Goal: Information Seeking & Learning: Learn about a topic

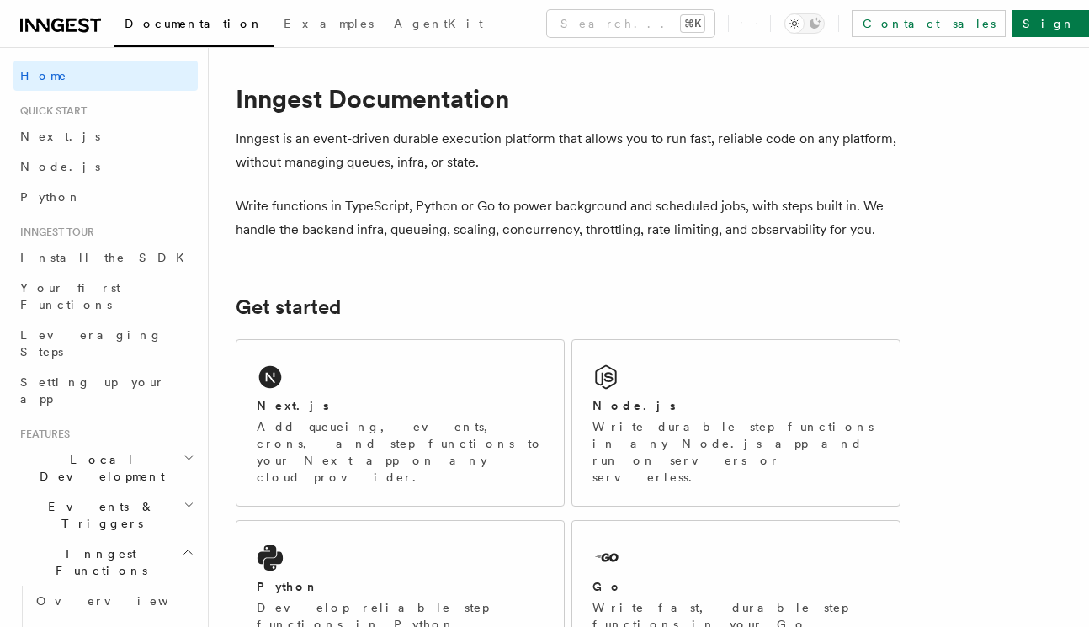
scroll to position [11, 0]
drag, startPoint x: 294, startPoint y: 137, endPoint x: 508, endPoint y: 140, distance: 214.5
click at [508, 140] on p "Inngest is an event-driven durable execution platform that allows you to run fa…" at bounding box center [568, 150] width 665 height 47
click at [511, 141] on p "Inngest is an event-driven durable execution platform that allows you to run fa…" at bounding box center [568, 150] width 665 height 47
drag, startPoint x: 529, startPoint y: 145, endPoint x: 443, endPoint y: 136, distance: 86.2
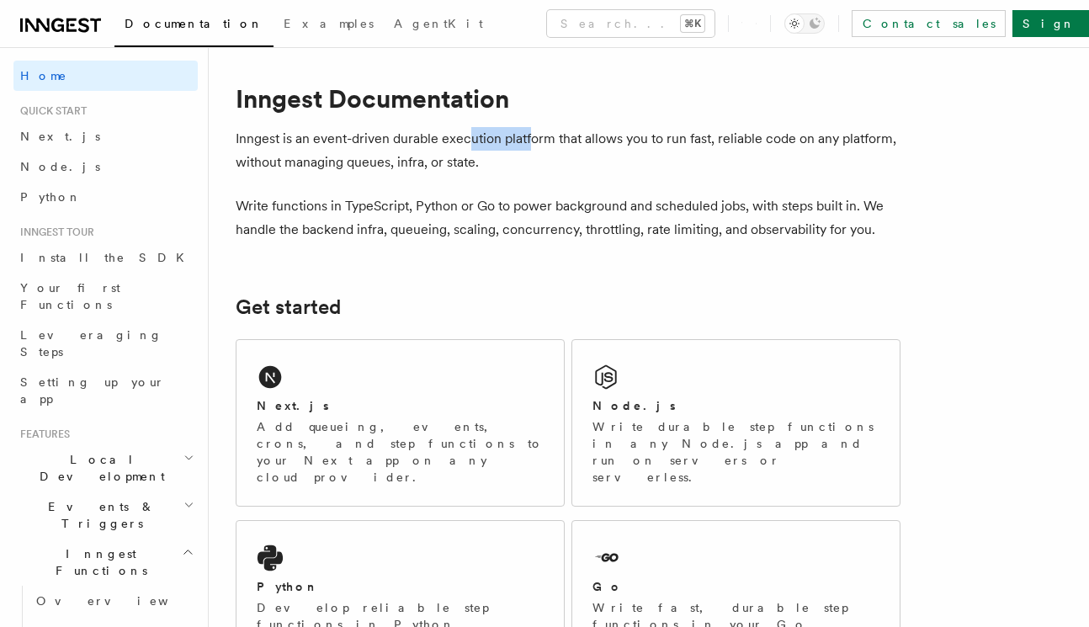
click at [444, 135] on p "Inngest is an event-driven durable execution platform that allows you to run fa…" at bounding box center [568, 150] width 665 height 47
click at [405, 142] on p "Inngest is an event-driven durable execution platform that allows you to run fa…" at bounding box center [568, 150] width 665 height 47
drag, startPoint x: 487, startPoint y: 136, endPoint x: 431, endPoint y: 136, distance: 56.4
click at [431, 136] on p "Inngest is an event-driven durable execution platform that allows you to run fa…" at bounding box center [568, 150] width 665 height 47
drag, startPoint x: 387, startPoint y: 138, endPoint x: 321, endPoint y: 135, distance: 65.7
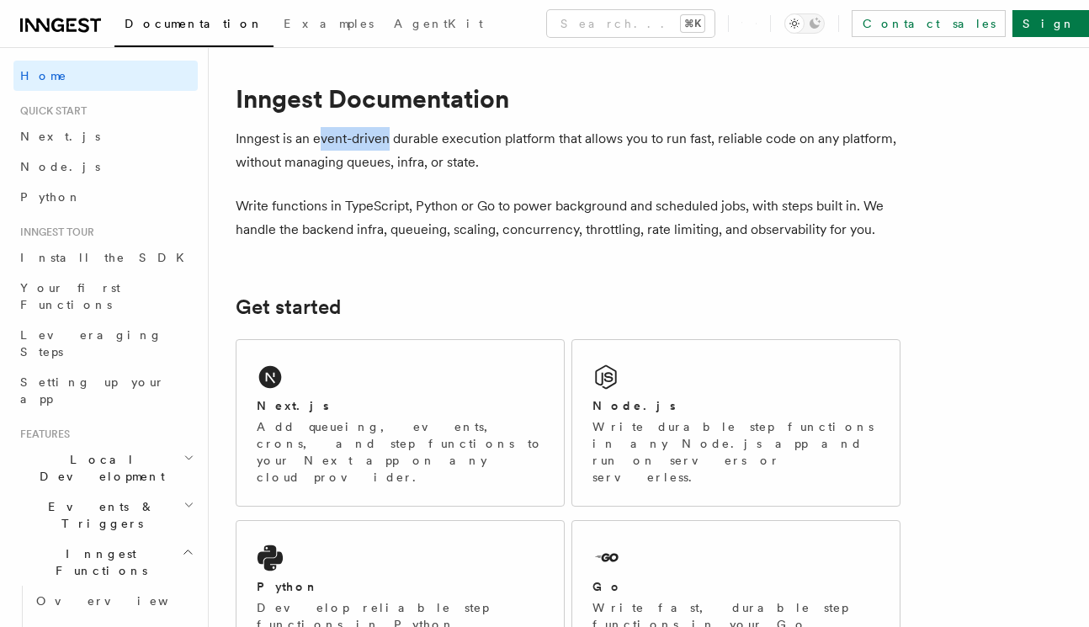
click at [321, 135] on p "Inngest is an event-driven durable execution platform that allows you to run fa…" at bounding box center [568, 150] width 665 height 47
drag, startPoint x: 654, startPoint y: 140, endPoint x: 792, endPoint y: 136, distance: 138.8
click at [792, 136] on p "Inngest is an event-driven durable execution platform that allows you to run fa…" at bounding box center [568, 150] width 665 height 47
click at [782, 138] on p "Inngest is an event-driven durable execution platform that allows you to run fa…" at bounding box center [568, 150] width 665 height 47
drag, startPoint x: 584, startPoint y: 139, endPoint x: 633, endPoint y: 136, distance: 49.7
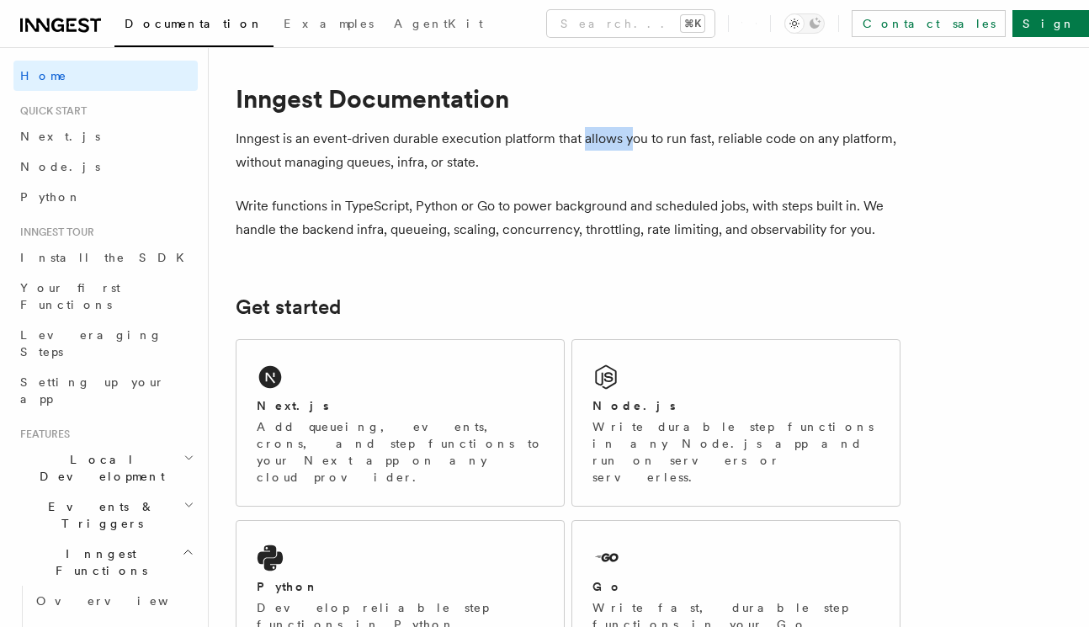
click at [632, 136] on p "Inngest is an event-driven durable execution platform that allows you to run fa…" at bounding box center [568, 150] width 665 height 47
drag, startPoint x: 678, startPoint y: 137, endPoint x: 697, endPoint y: 137, distance: 19.3
click at [697, 137] on p "Inngest is an event-driven durable execution platform that allows you to run fa…" at bounding box center [568, 150] width 665 height 47
click at [698, 138] on p "Inngest is an event-driven durable execution platform that allows you to run fa…" at bounding box center [568, 150] width 665 height 47
drag, startPoint x: 766, startPoint y: 140, endPoint x: 796, endPoint y: 140, distance: 30.3
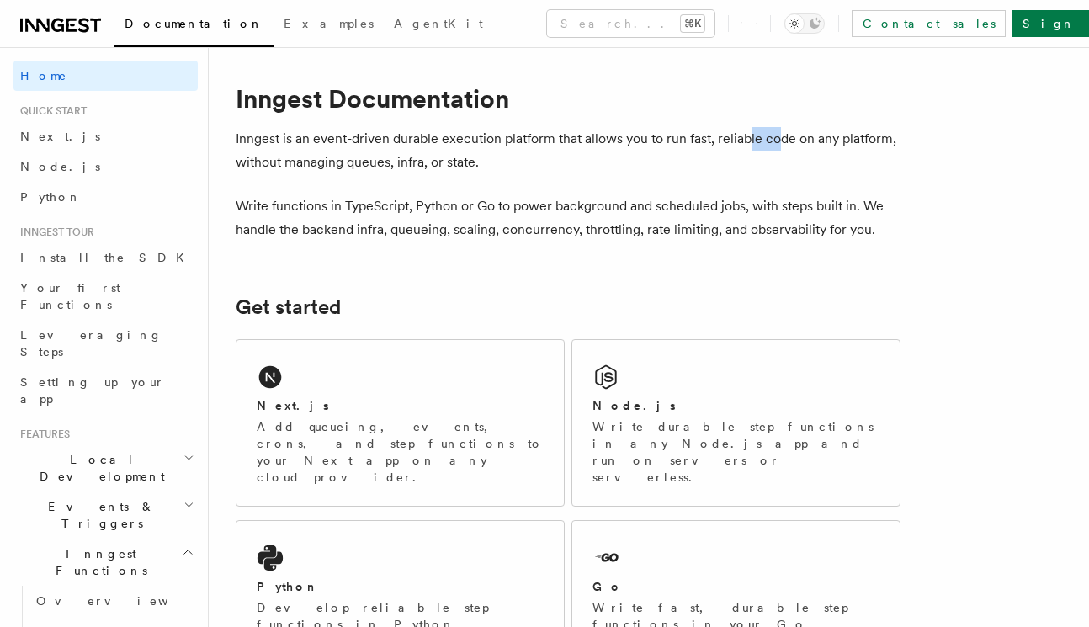
click at [778, 140] on p "Inngest is an event-driven durable execution platform that allows you to run fa…" at bounding box center [568, 150] width 665 height 47
drag, startPoint x: 824, startPoint y: 137, endPoint x: 1005, endPoint y: 150, distance: 182.1
drag, startPoint x: 360, startPoint y: 167, endPoint x: 395, endPoint y: 162, distance: 34.7
click at [395, 162] on p "Inngest is an event-driven durable execution platform that allows you to run fa…" at bounding box center [568, 150] width 665 height 47
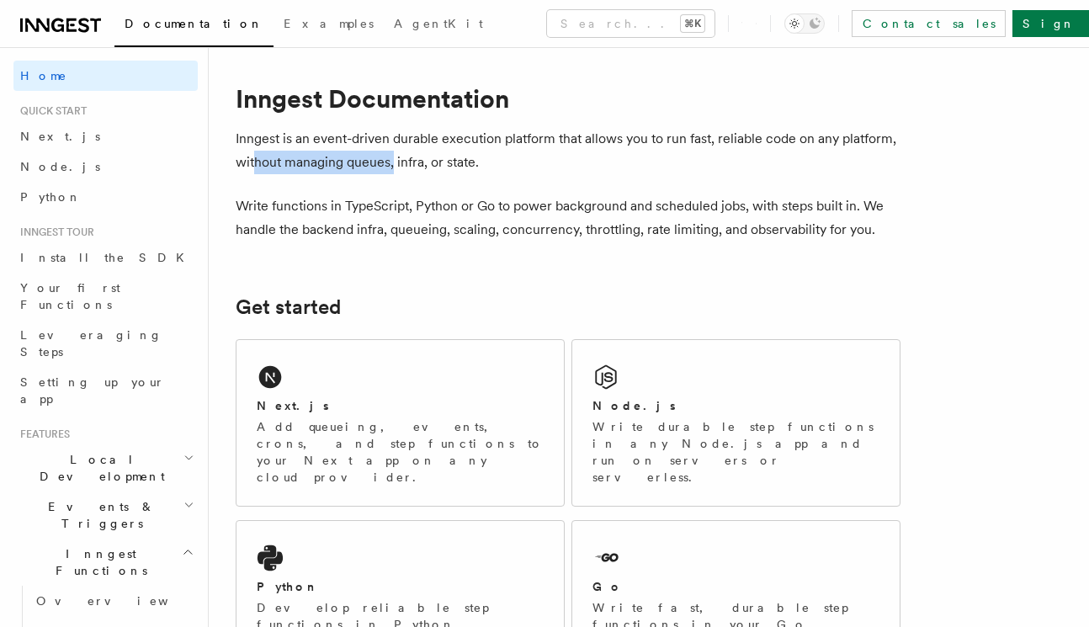
drag, startPoint x: 395, startPoint y: 162, endPoint x: 375, endPoint y: 160, distance: 19.5
click at [395, 162] on p "Inngest is an event-driven durable execution platform that allows you to run fa…" at bounding box center [568, 150] width 665 height 47
click at [347, 163] on p "Inngest is an event-driven durable execution platform that allows you to run fa…" at bounding box center [568, 150] width 665 height 47
click at [372, 167] on p "Inngest is an event-driven durable execution platform that allows you to run fa…" at bounding box center [568, 150] width 665 height 47
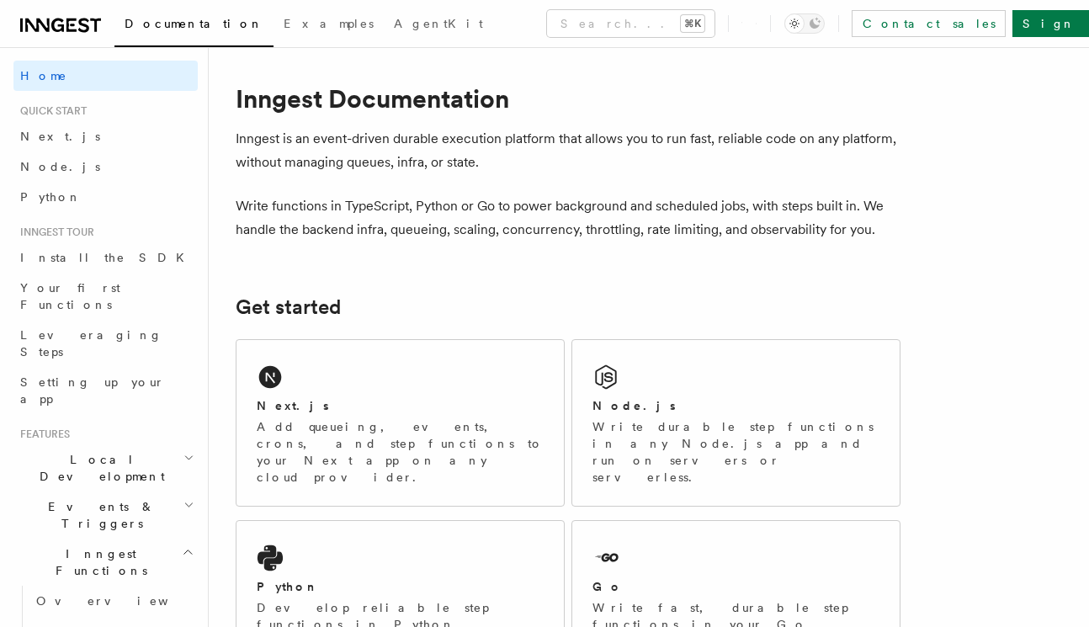
click at [411, 169] on p "Inngest is an event-driven durable execution platform that allows you to run fa…" at bounding box center [568, 150] width 665 height 47
click at [410, 170] on p "Inngest is an event-driven durable execution platform that allows you to run fa…" at bounding box center [568, 150] width 665 height 47
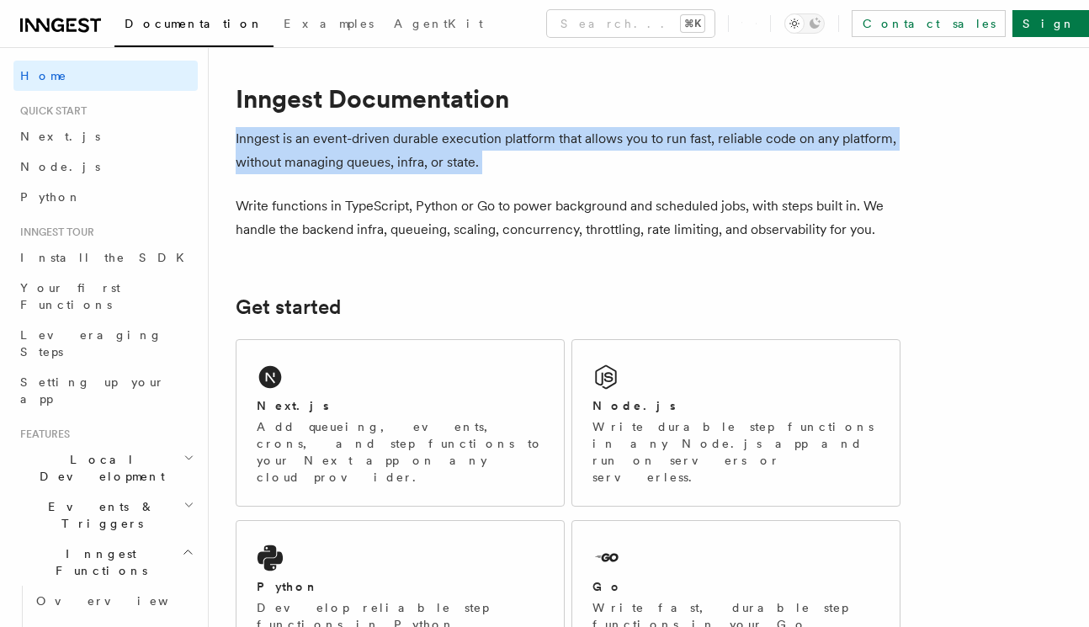
drag, startPoint x: 410, startPoint y: 170, endPoint x: 425, endPoint y: 174, distance: 15.7
click at [410, 170] on p "Inngest is an event-driven durable execution platform that allows you to run fa…" at bounding box center [568, 150] width 665 height 47
click at [452, 166] on p "Inngest is an event-driven durable execution platform that allows you to run fa…" at bounding box center [568, 150] width 665 height 47
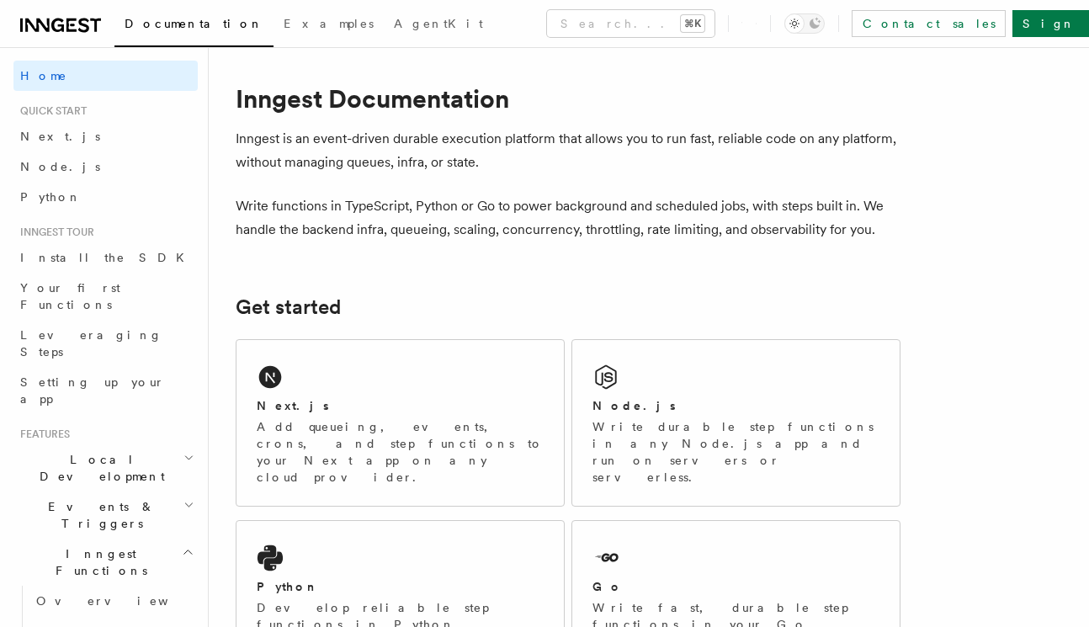
click at [458, 164] on p "Inngest is an event-driven durable execution platform that allows you to run fa…" at bounding box center [568, 150] width 665 height 47
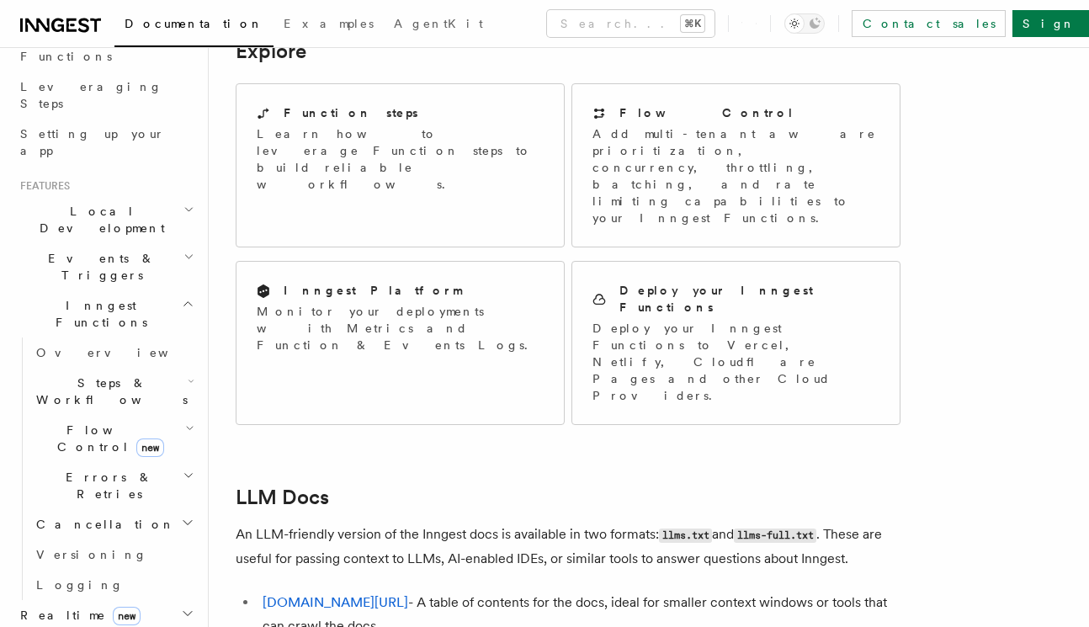
scroll to position [1537, 0]
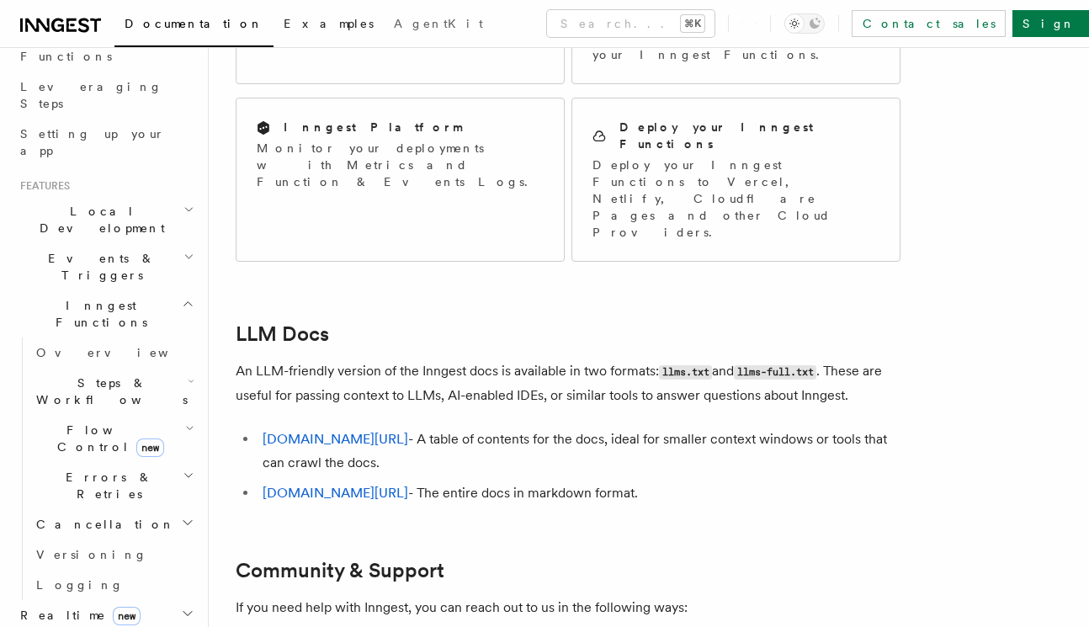
click at [283, 23] on span "Examples" at bounding box center [328, 23] width 90 height 13
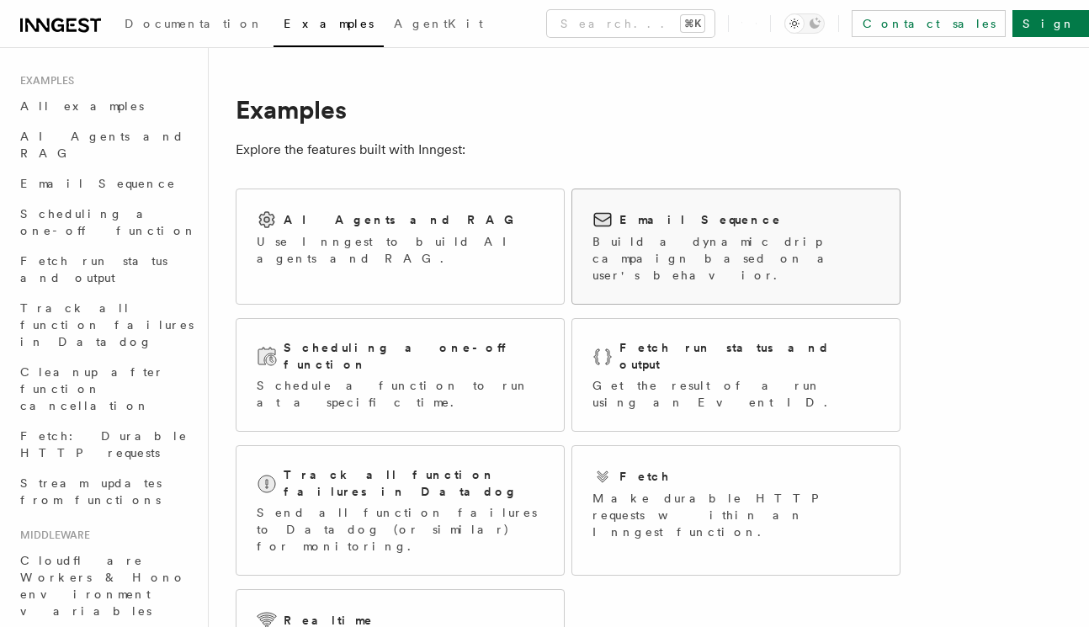
scroll to position [22, 0]
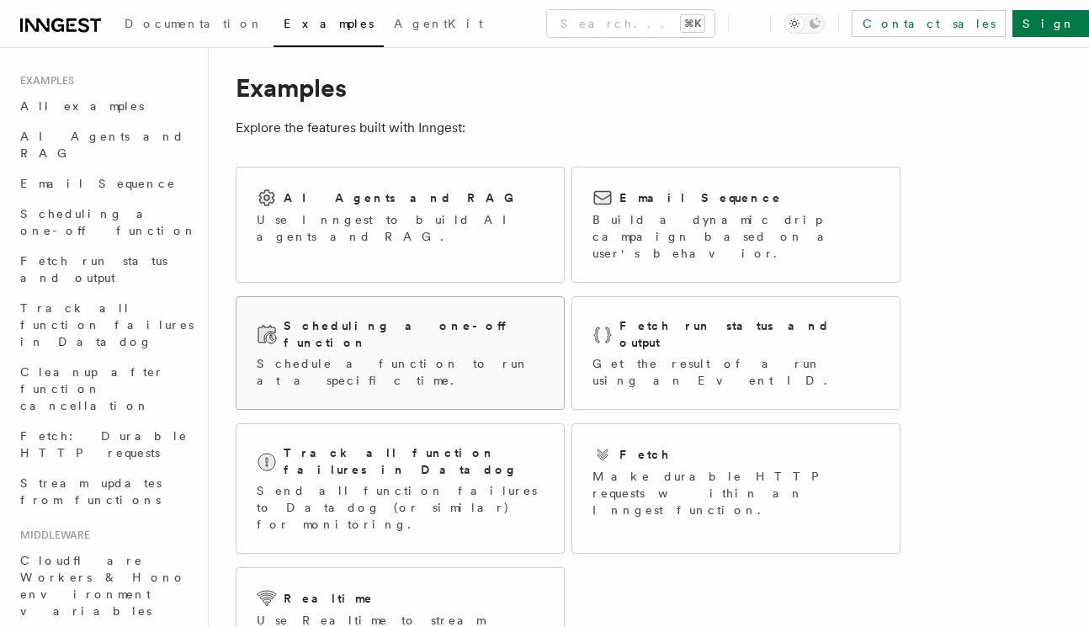
click at [432, 355] on p "Schedule a function to run at a specific time." at bounding box center [400, 372] width 287 height 34
click at [385, 322] on div "Scheduling a one-off function Schedule a function to run at a specific time." at bounding box center [400, 353] width 287 height 72
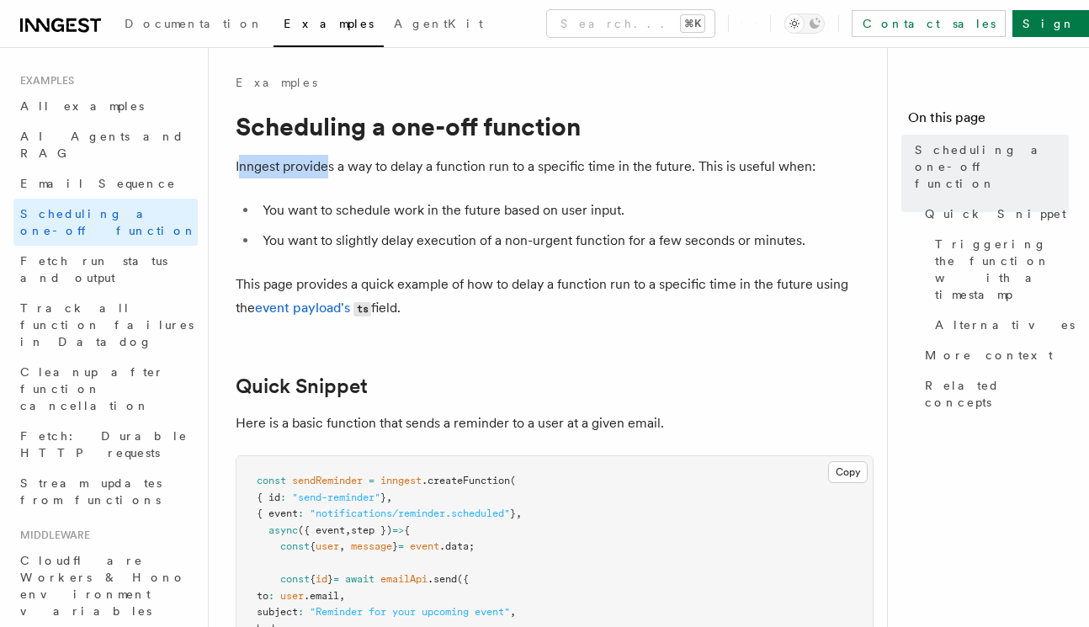
drag, startPoint x: 241, startPoint y: 167, endPoint x: 356, endPoint y: 204, distance: 121.3
click at [327, 167] on p "Inngest provides a way to delay a function run to a specific time in the future…" at bounding box center [555, 167] width 638 height 24
click at [299, 171] on p "Inngest provides a way to delay a function run to a specific time in the future…" at bounding box center [555, 167] width 638 height 24
drag, startPoint x: 242, startPoint y: 165, endPoint x: 354, endPoint y: 172, distance: 112.1
click at [354, 172] on p "Inngest provides a way to delay a function run to a specific time in the future…" at bounding box center [555, 167] width 638 height 24
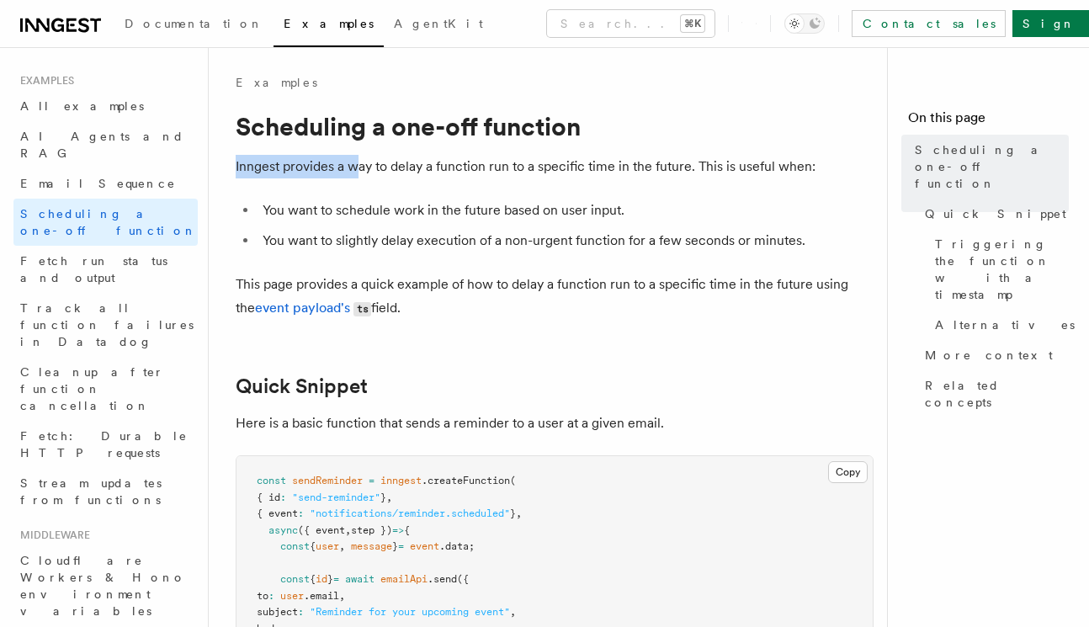
click at [355, 172] on p "Inngest provides a way to delay a function run to a specific time in the future…" at bounding box center [555, 167] width 638 height 24
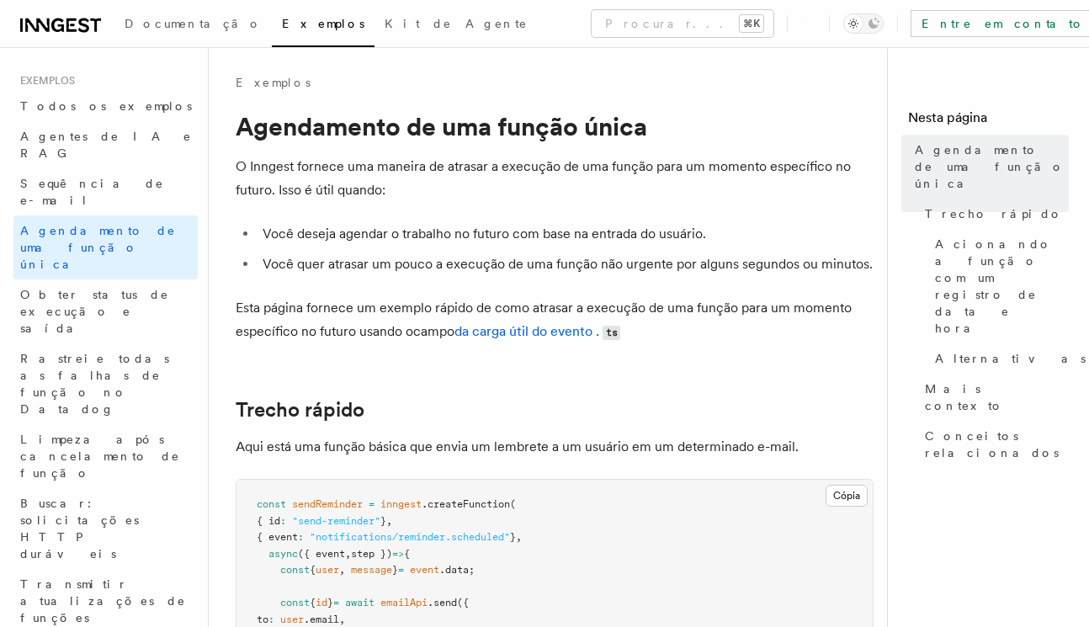
click at [264, 183] on font "O Inngest fornece uma maneira de atrasar a execução de uma função para um momen…" at bounding box center [543, 178] width 615 height 40
drag, startPoint x: 352, startPoint y: 167, endPoint x: 574, endPoint y: 176, distance: 222.2
click at [574, 176] on p "O Inngest fornece uma maneira de atrasar a execução de uma função para um momen…" at bounding box center [555, 178] width 638 height 47
click at [537, 172] on font "O Inngest fornece uma maneira de atrasar a execução de uma função para um momen…" at bounding box center [543, 178] width 615 height 40
drag, startPoint x: 517, startPoint y: 165, endPoint x: 638, endPoint y: 170, distance: 121.2
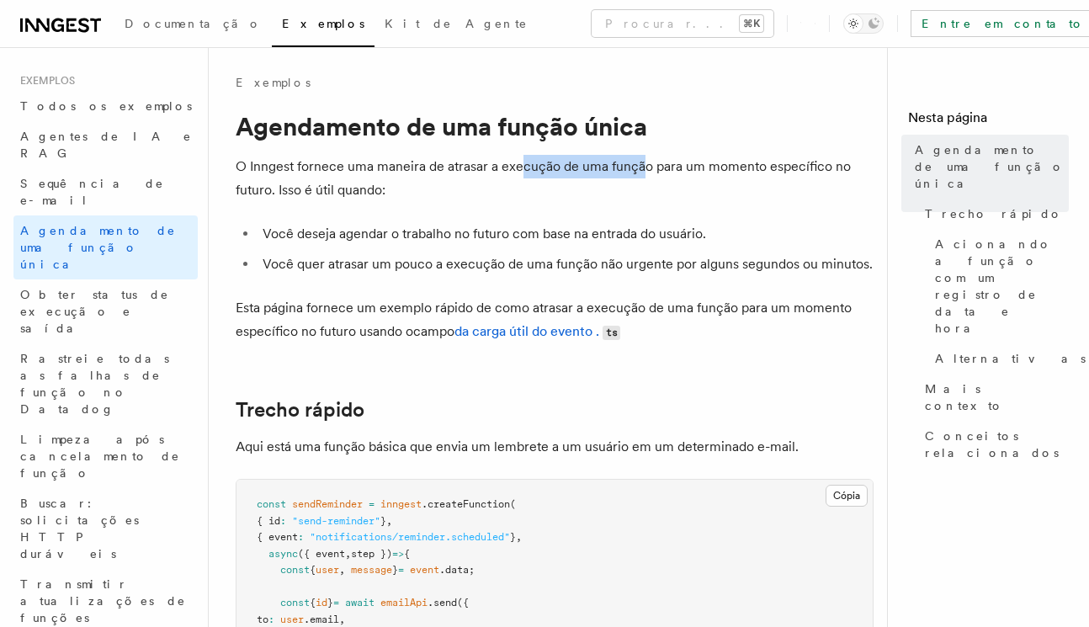
click at [638, 170] on font "O Inngest fornece uma maneira de atrasar a execução de uma função para um momen…" at bounding box center [543, 178] width 615 height 40
drag, startPoint x: 671, startPoint y: 168, endPoint x: 682, endPoint y: 167, distance: 11.0
click at [682, 167] on font "O Inngest fornece uma maneira de atrasar a execução de uma função para um momen…" at bounding box center [543, 178] width 615 height 40
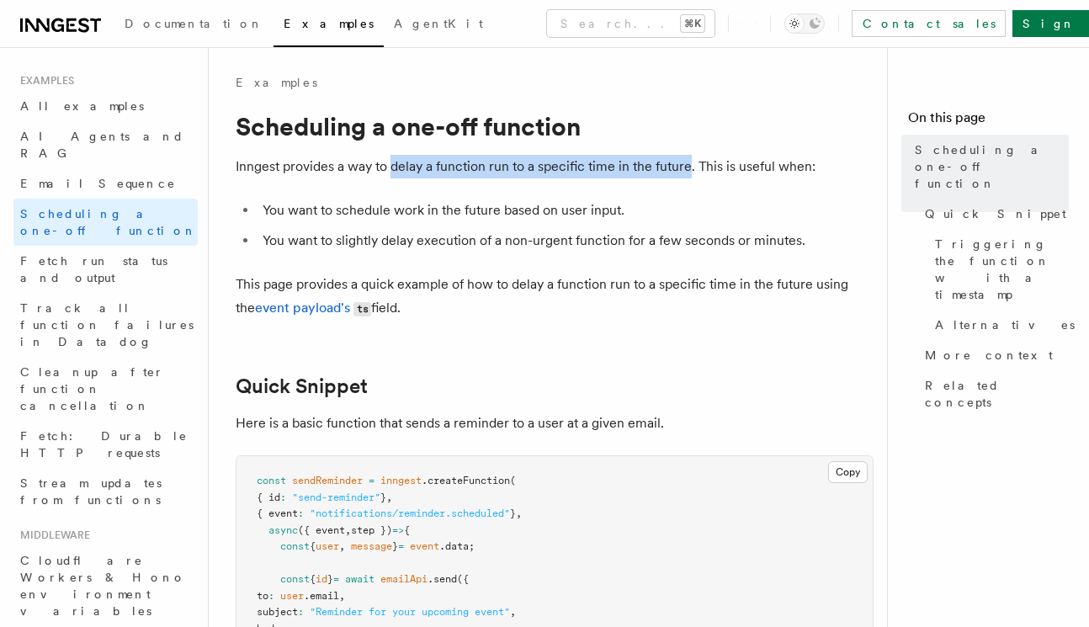
drag, startPoint x: 390, startPoint y: 167, endPoint x: 688, endPoint y: 172, distance: 297.9
click at [688, 172] on p "Inngest provides a way to delay a function run to a specific time in the future…" at bounding box center [555, 167] width 638 height 24
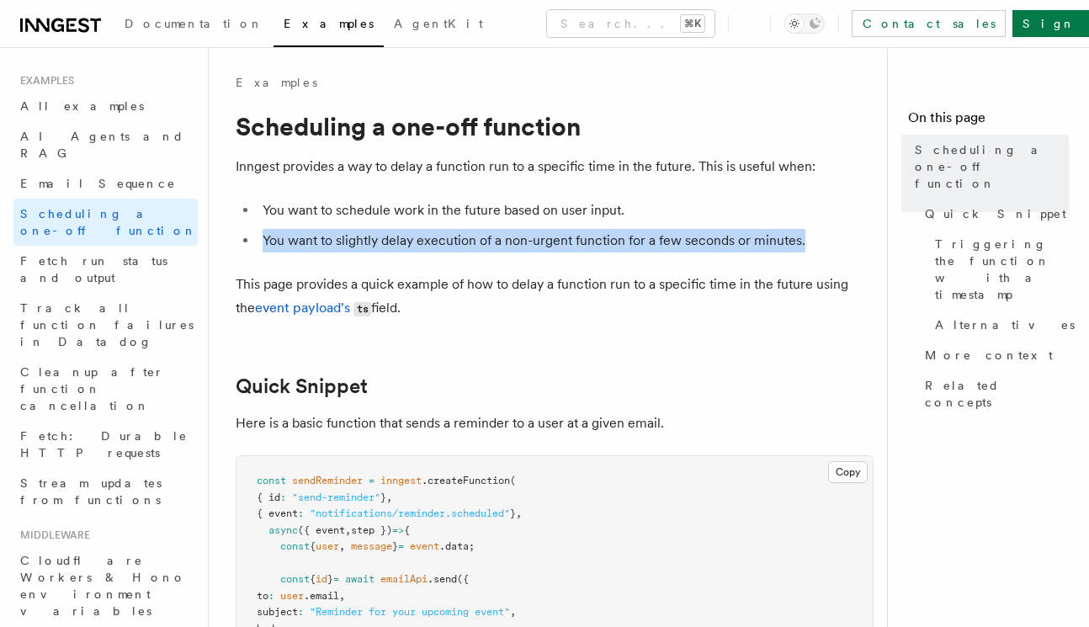
drag, startPoint x: 273, startPoint y: 239, endPoint x: 824, endPoint y: 241, distance: 551.0
click at [824, 241] on li "You want to slightly delay execution of a non-urgent function for a few seconds…" at bounding box center [565, 241] width 616 height 24
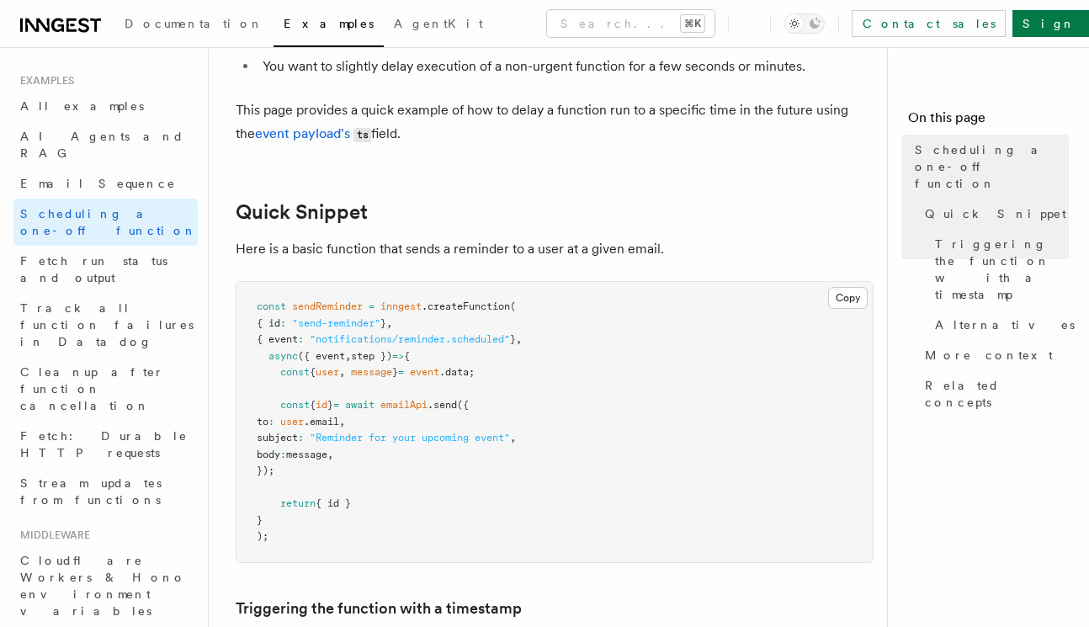
scroll to position [196, 0]
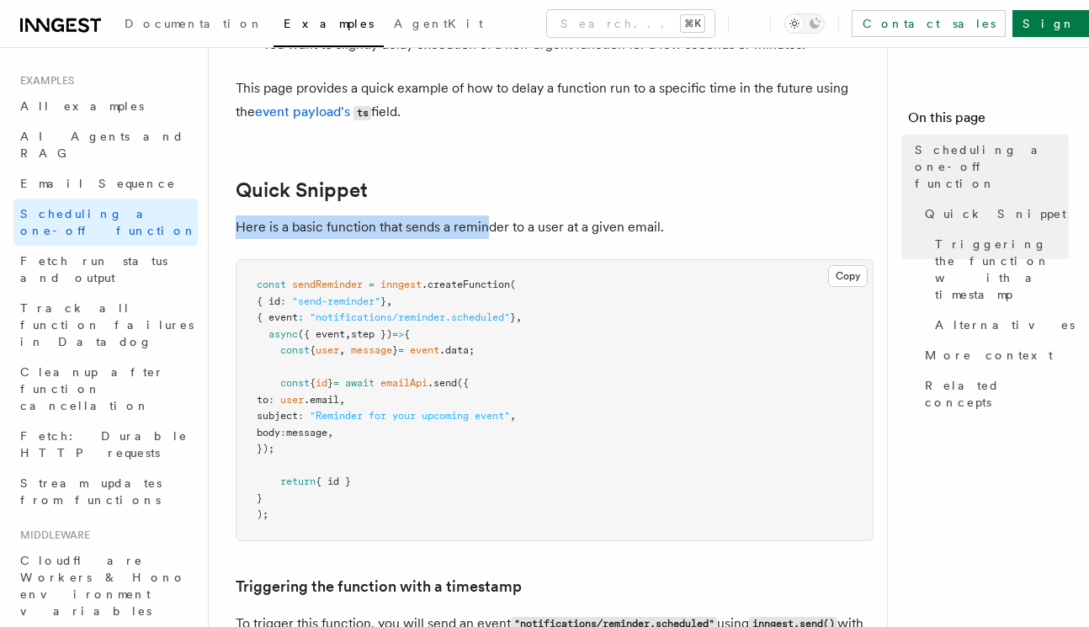
drag, startPoint x: 239, startPoint y: 227, endPoint x: 484, endPoint y: 227, distance: 244.8
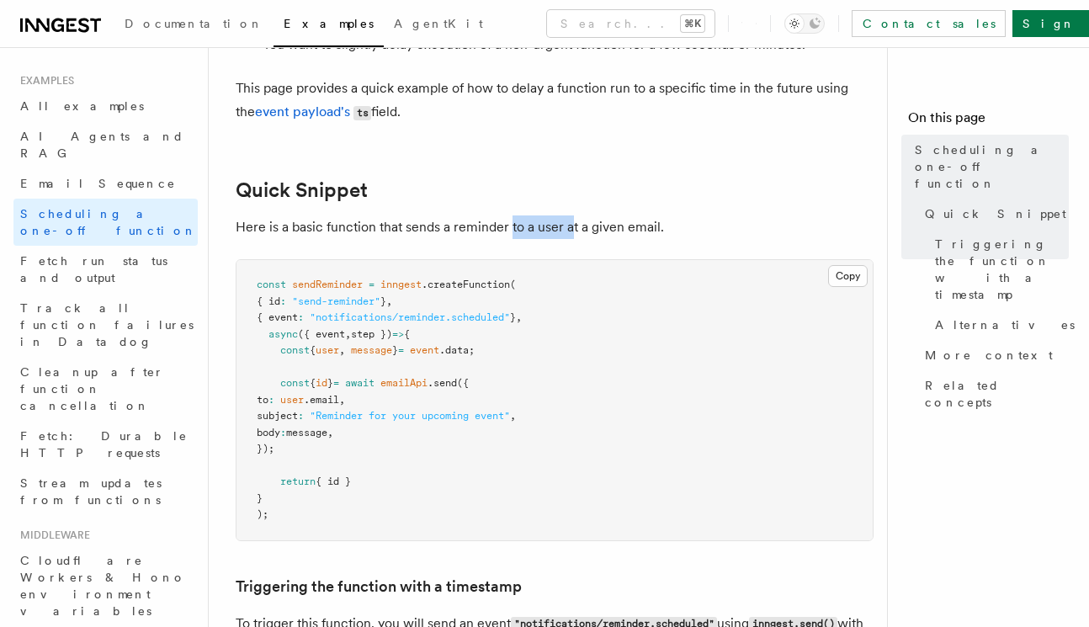
drag, startPoint x: 510, startPoint y: 229, endPoint x: 571, endPoint y: 225, distance: 61.5
click at [571, 225] on p "Here is a basic function that sends a reminder to a user at a given email." at bounding box center [555, 227] width 638 height 24
click at [581, 225] on p "Here is a basic function that sends a reminder to a user at a given email." at bounding box center [555, 227] width 638 height 24
drag, startPoint x: 572, startPoint y: 228, endPoint x: 737, endPoint y: 231, distance: 164.9
click at [737, 231] on p "Here is a basic function that sends a reminder to a user at a given email." at bounding box center [555, 227] width 638 height 24
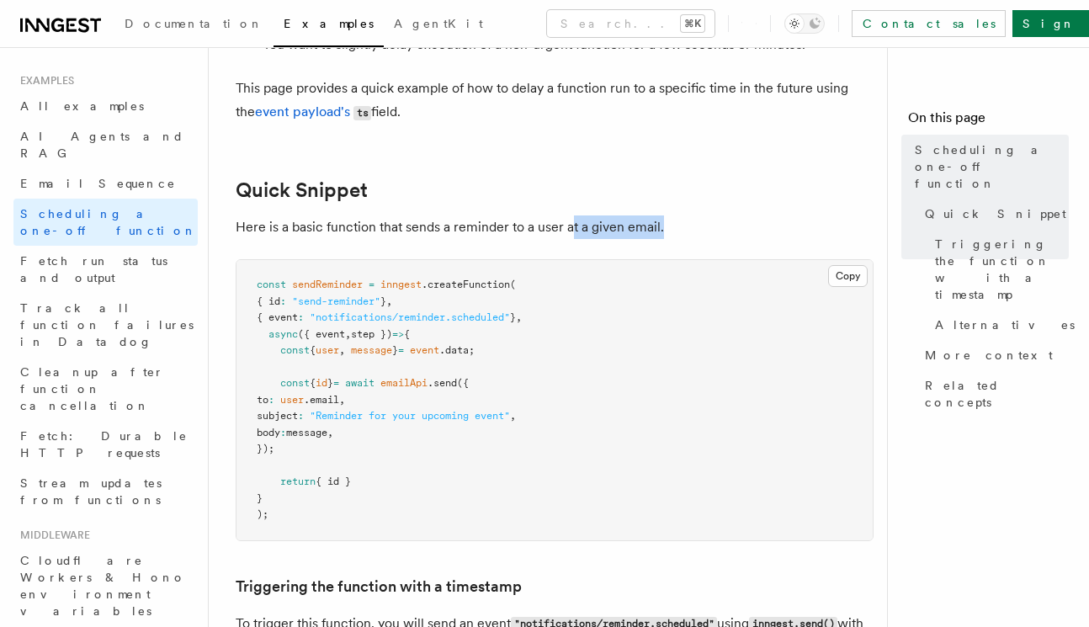
click at [629, 233] on p "Here is a basic function that sends a reminder to a user at a given email." at bounding box center [555, 227] width 638 height 24
click at [633, 227] on p "Here is a basic function that sends a reminder to a user at a given email." at bounding box center [555, 227] width 638 height 24
drag, startPoint x: 262, startPoint y: 285, endPoint x: 540, endPoint y: 278, distance: 278.6
click at [540, 278] on pre "const sendReminder = inngest .createFunction ( { id : "send-reminder" } , { eve…" at bounding box center [554, 400] width 636 height 280
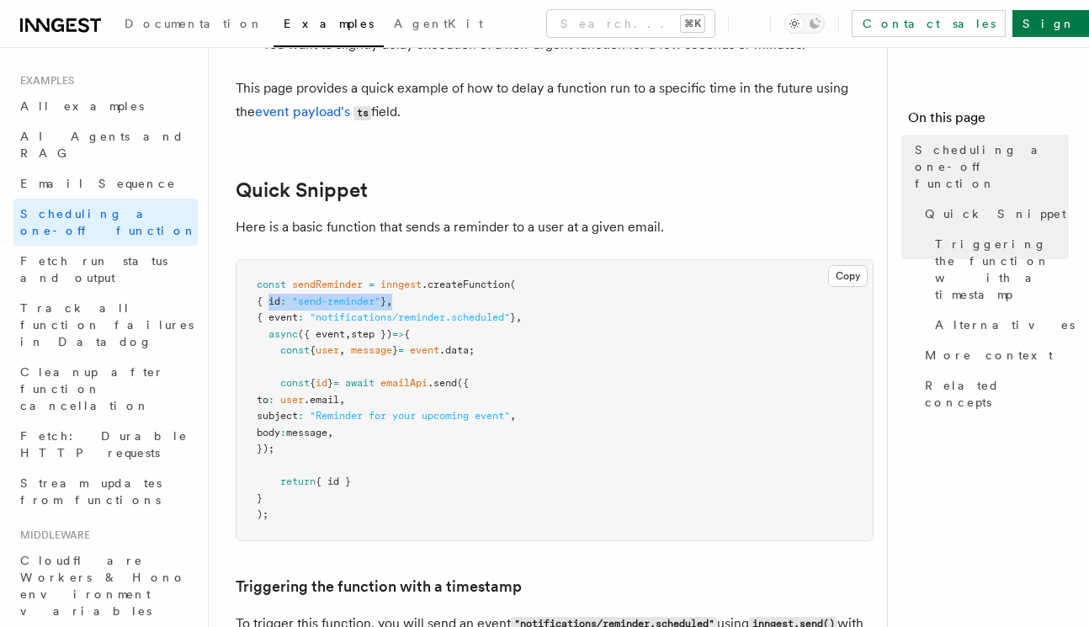
drag, startPoint x: 370, startPoint y: 302, endPoint x: 430, endPoint y: 299, distance: 59.8
click at [432, 299] on pre "const sendReminder = inngest .createFunction ( { id : "send-reminder" } , { eve…" at bounding box center [554, 400] width 636 height 280
click at [360, 302] on span ""send-reminder"" at bounding box center [336, 301] width 88 height 12
drag, startPoint x: 299, startPoint y: 292, endPoint x: 405, endPoint y: 299, distance: 106.2
click at [405, 299] on code "const sendReminder = inngest .createFunction ( { id : "send-reminder" } , { eve…" at bounding box center [389, 398] width 265 height 241
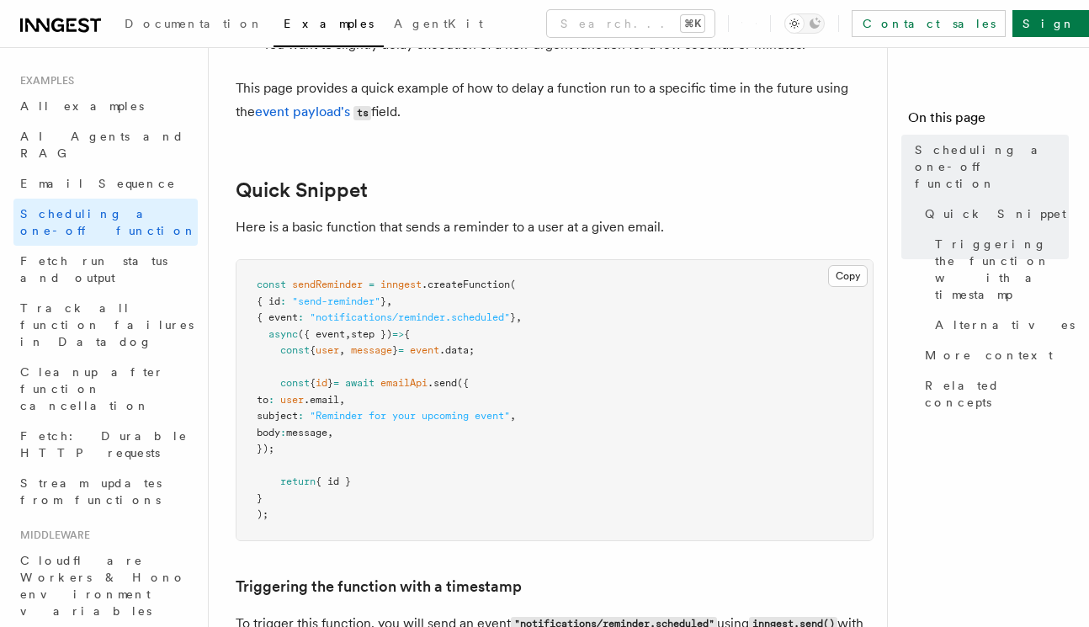
click at [355, 312] on span ""notifications/reminder.scheduled"" at bounding box center [410, 317] width 200 height 12
drag, startPoint x: 344, startPoint y: 317, endPoint x: 449, endPoint y: 315, distance: 105.2
click at [449, 315] on span "{ event : "notifications/reminder.scheduled" } ," at bounding box center [389, 317] width 265 height 12
click at [449, 315] on span ""notifications/reminder.scheduled"" at bounding box center [410, 317] width 200 height 12
drag, startPoint x: 347, startPoint y: 314, endPoint x: 453, endPoint y: 321, distance: 106.3
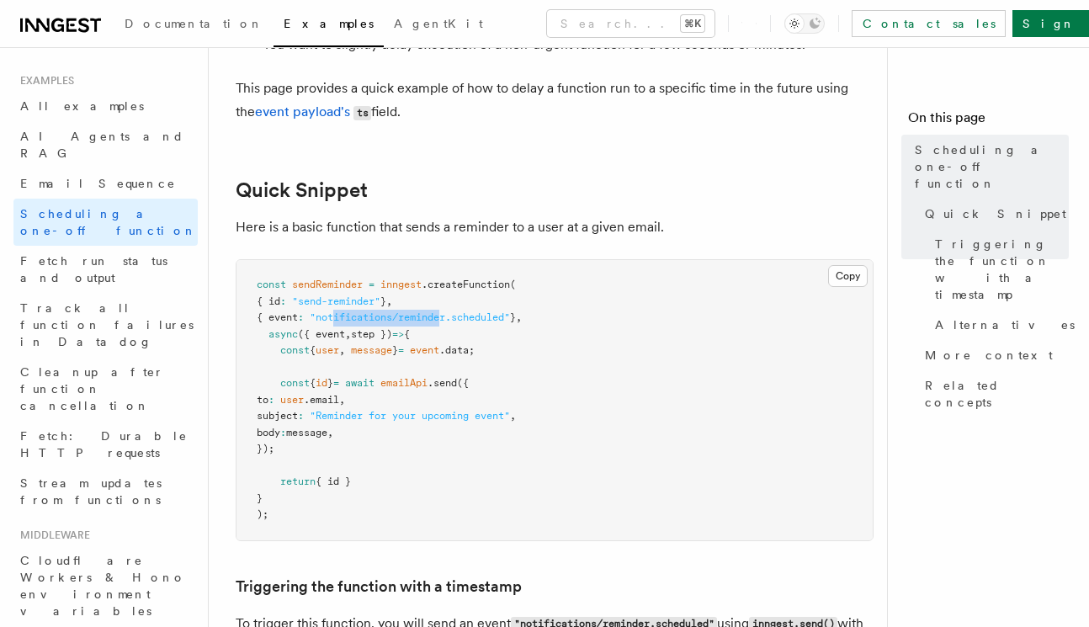
click at [453, 321] on span ""notifications/reminder.scheduled"" at bounding box center [410, 317] width 200 height 12
click at [457, 321] on span ""notifications/reminder.scheduled"" at bounding box center [410, 317] width 200 height 12
drag, startPoint x: 395, startPoint y: 321, endPoint x: 545, endPoint y: 326, distance: 149.9
click at [545, 326] on pre "const sendReminder = inngest .createFunction ( { id : "send-reminder" } , { eve…" at bounding box center [554, 400] width 636 height 280
click at [410, 335] on span "{" at bounding box center [407, 334] width 6 height 12
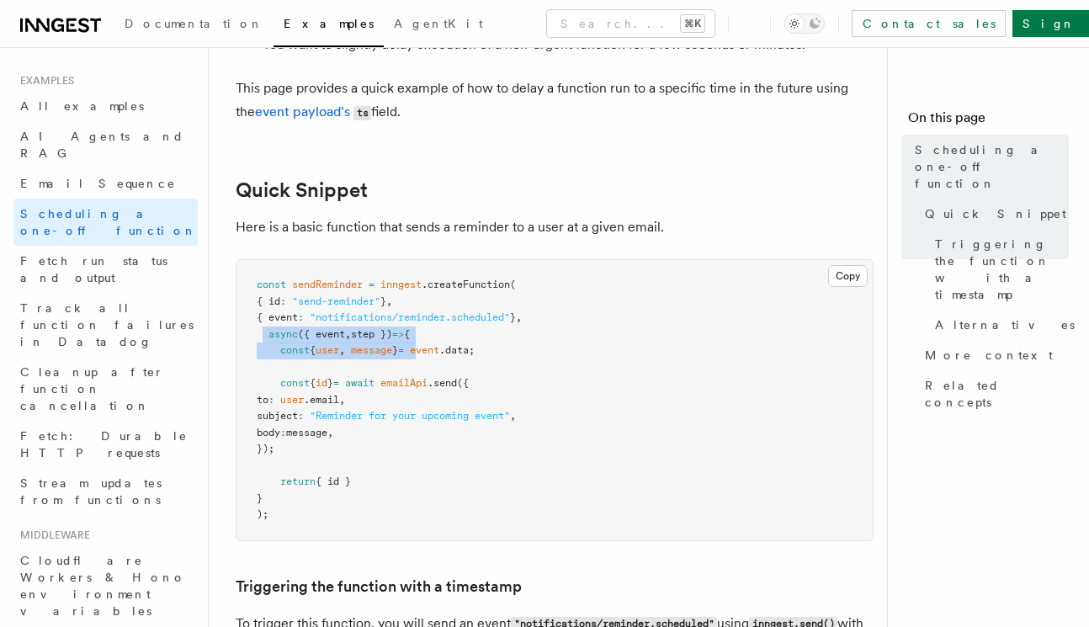
drag, startPoint x: 262, startPoint y: 336, endPoint x: 447, endPoint y: 348, distance: 185.5
click at [447, 348] on code "const sendReminder = inngest .createFunction ( { id : "send-reminder" } , { eve…" at bounding box center [389, 398] width 265 height 241
click at [410, 352] on span at bounding box center [407, 350] width 6 height 12
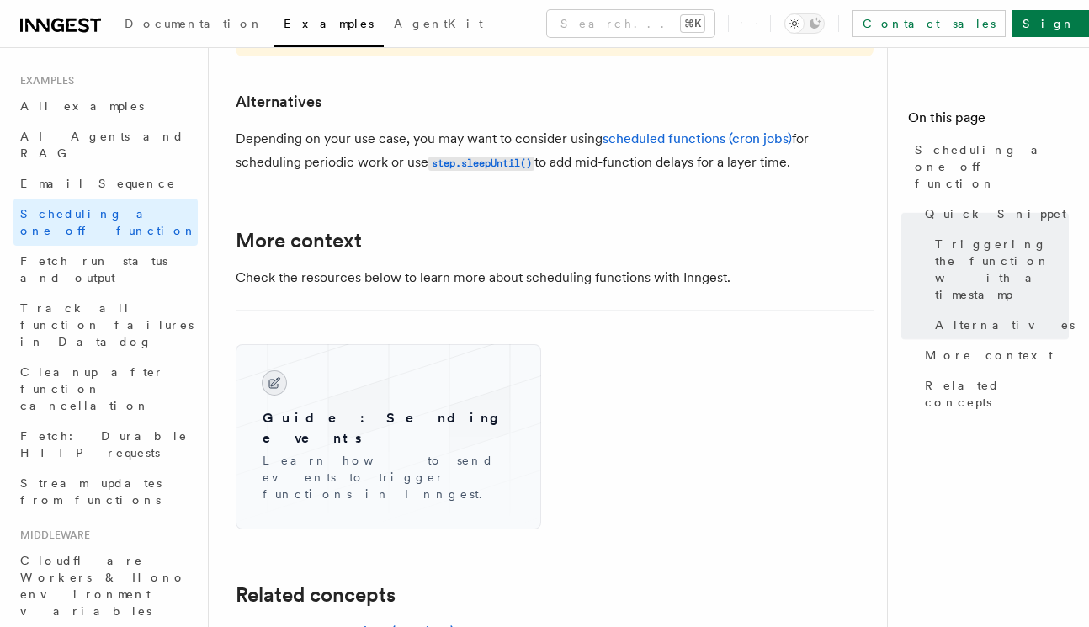
scroll to position [1260, 0]
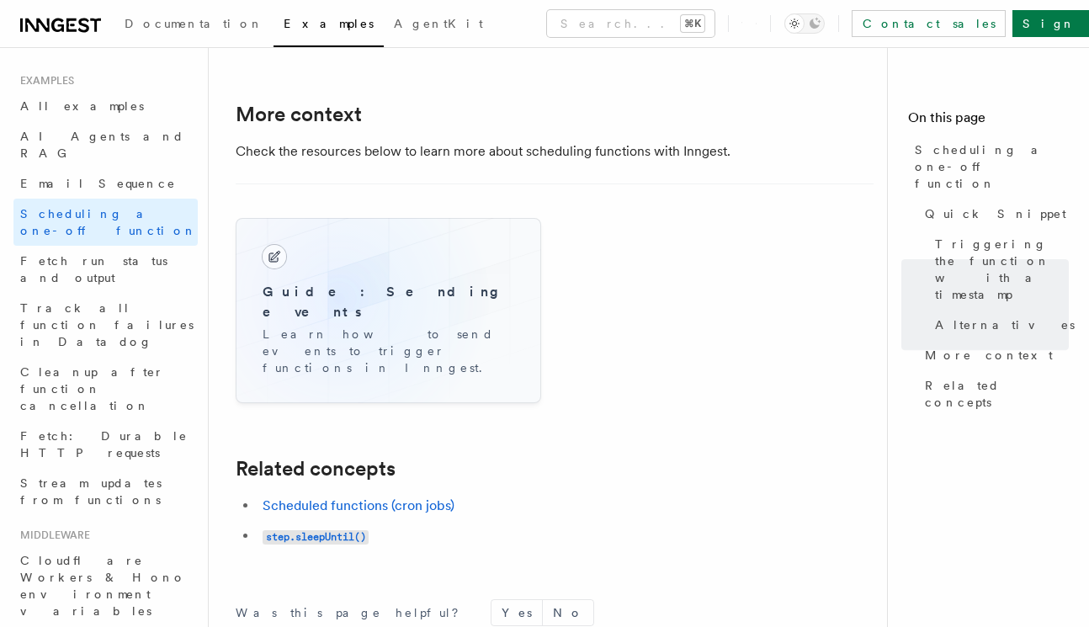
click at [339, 300] on h3 "Guide: Sending events" at bounding box center [388, 302] width 252 height 40
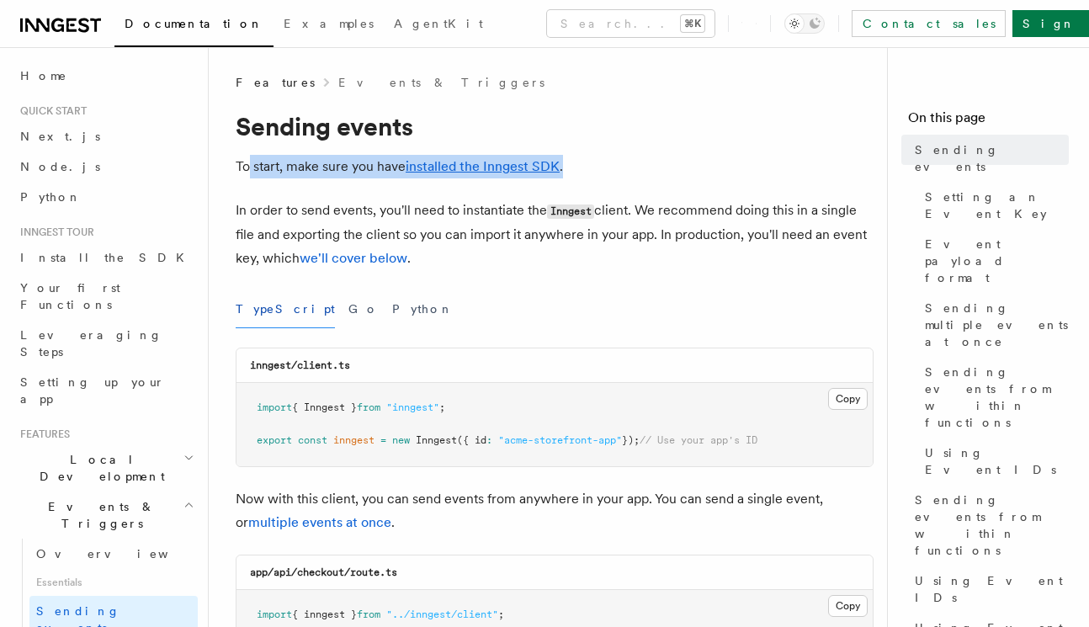
drag, startPoint x: 249, startPoint y: 167, endPoint x: 569, endPoint y: 171, distance: 319.7
click at [569, 171] on p "To start, make sure you have installed the Inngest SDK ." at bounding box center [555, 167] width 638 height 24
click at [585, 164] on p "To start, make sure you have installed the Inngest SDK ." at bounding box center [555, 167] width 638 height 24
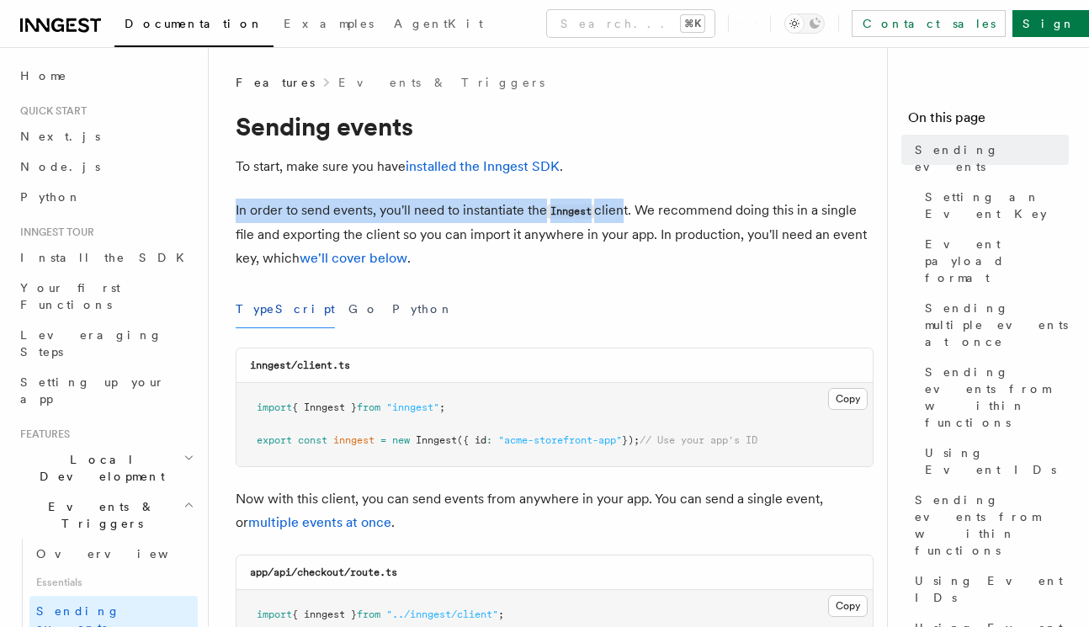
drag, startPoint x: 230, startPoint y: 207, endPoint x: 618, endPoint y: 210, distance: 388.7
click at [612, 209] on p "In order to send events, you'll need to instantiate the Inngest client. We reco…" at bounding box center [555, 235] width 638 height 72
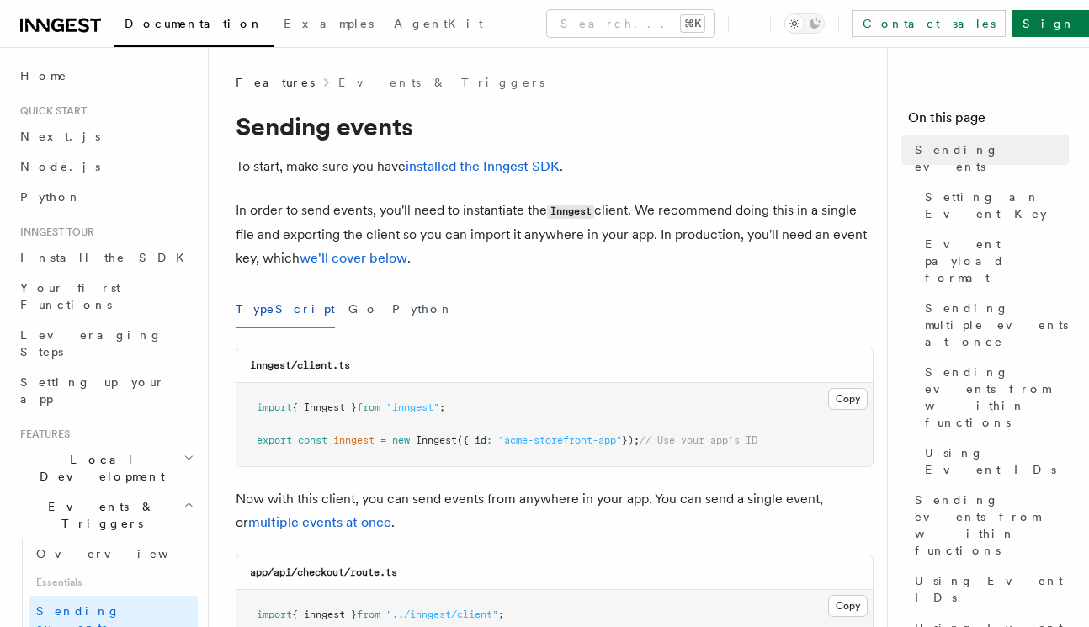
click at [610, 209] on p "In order to send events, you'll need to instantiate the Inngest client. We reco…" at bounding box center [555, 235] width 638 height 72
click at [570, 211] on code "Inngest" at bounding box center [570, 211] width 47 height 14
drag, startPoint x: 570, startPoint y: 211, endPoint x: 572, endPoint y: 221, distance: 10.2
click at [570, 211] on code "Inngest" at bounding box center [570, 211] width 47 height 14
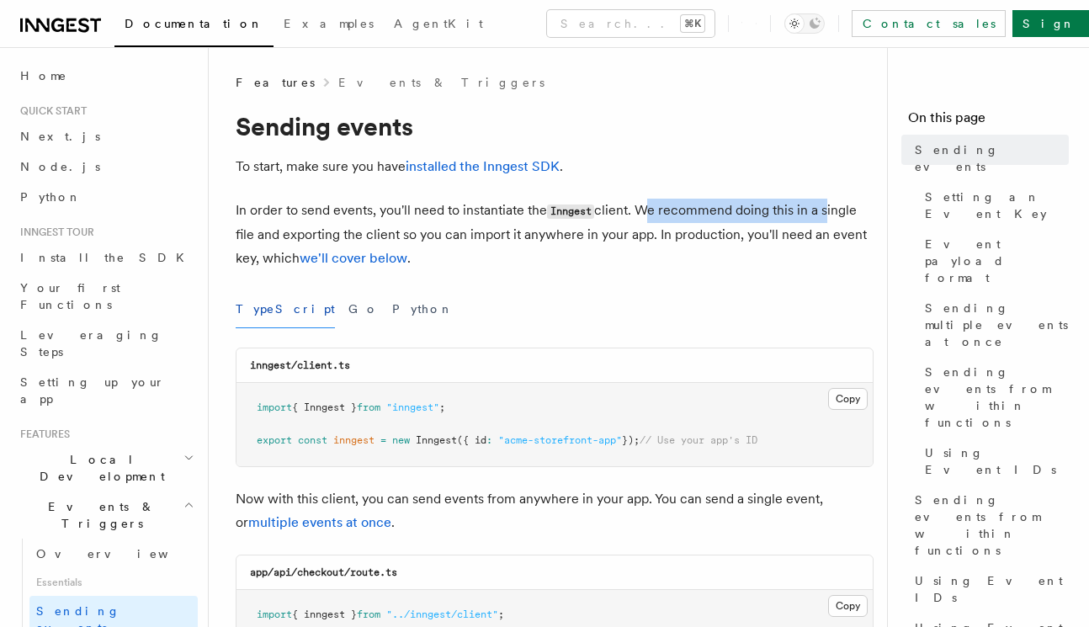
drag, startPoint x: 641, startPoint y: 206, endPoint x: 827, endPoint y: 219, distance: 186.3
click at [827, 219] on p "In order to send events, you'll need to instantiate the Inngest client. We reco…" at bounding box center [555, 235] width 638 height 72
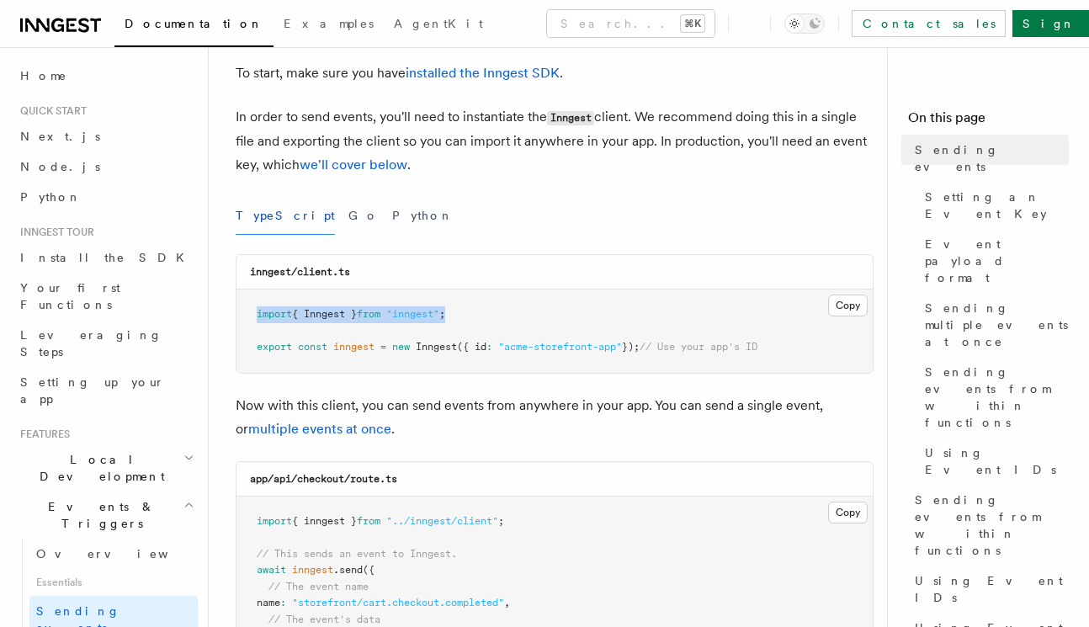
drag, startPoint x: 276, startPoint y: 315, endPoint x: 552, endPoint y: 322, distance: 276.0
click at [552, 322] on pre "import { Inngest } from "inngest" ; export const inngest = new Inngest ({ id : …" at bounding box center [554, 330] width 636 height 83
click at [327, 316] on span "{ Inngest }" at bounding box center [324, 314] width 65 height 12
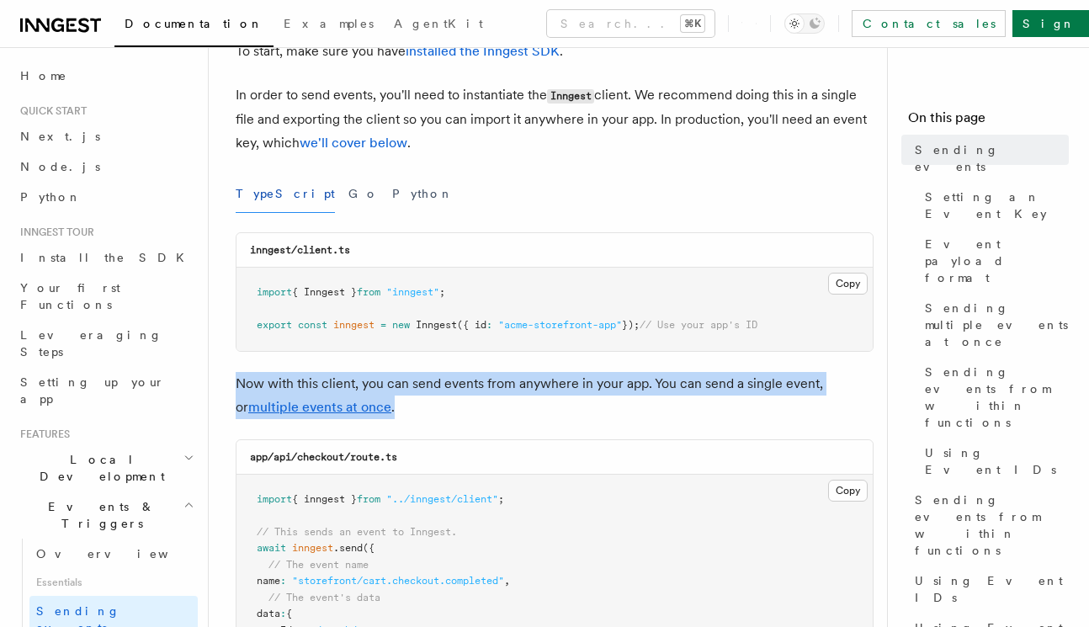
drag, startPoint x: 236, startPoint y: 379, endPoint x: 417, endPoint y: 396, distance: 181.6
click at [417, 396] on p "Now with this client, you can send events from anywhere in your app. You can se…" at bounding box center [555, 395] width 638 height 47
click at [363, 374] on p "Now with this client, you can send events from anywhere in your app. You can se…" at bounding box center [555, 395] width 638 height 47
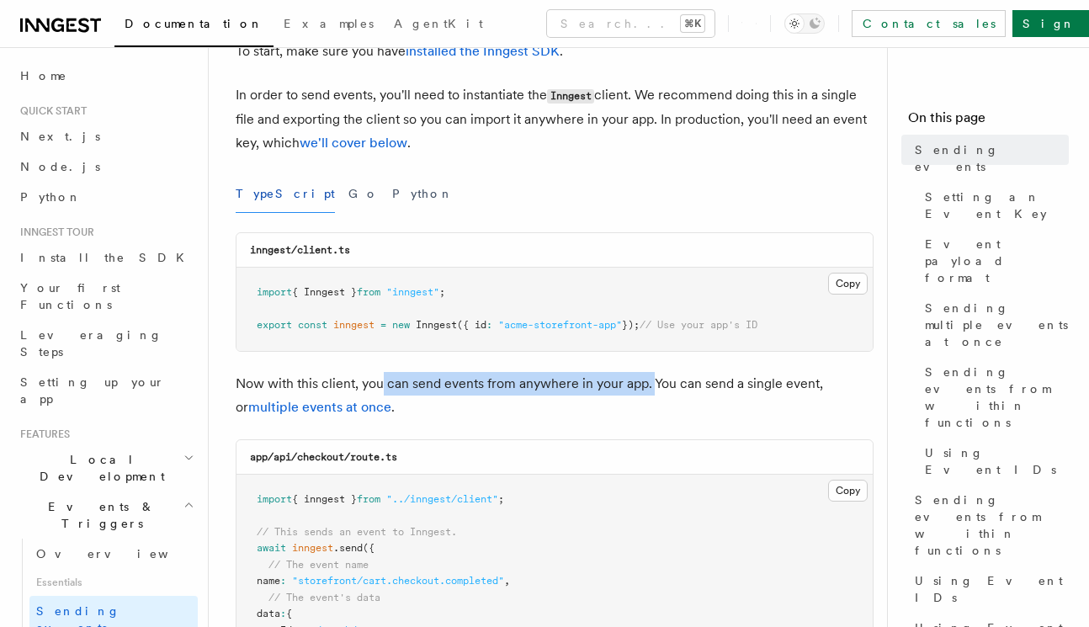
drag, startPoint x: 384, startPoint y: 379, endPoint x: 649, endPoint y: 382, distance: 265.0
click at [649, 382] on p "Now with this client, you can send events from anywhere in your app. You can se…" at bounding box center [555, 395] width 638 height 47
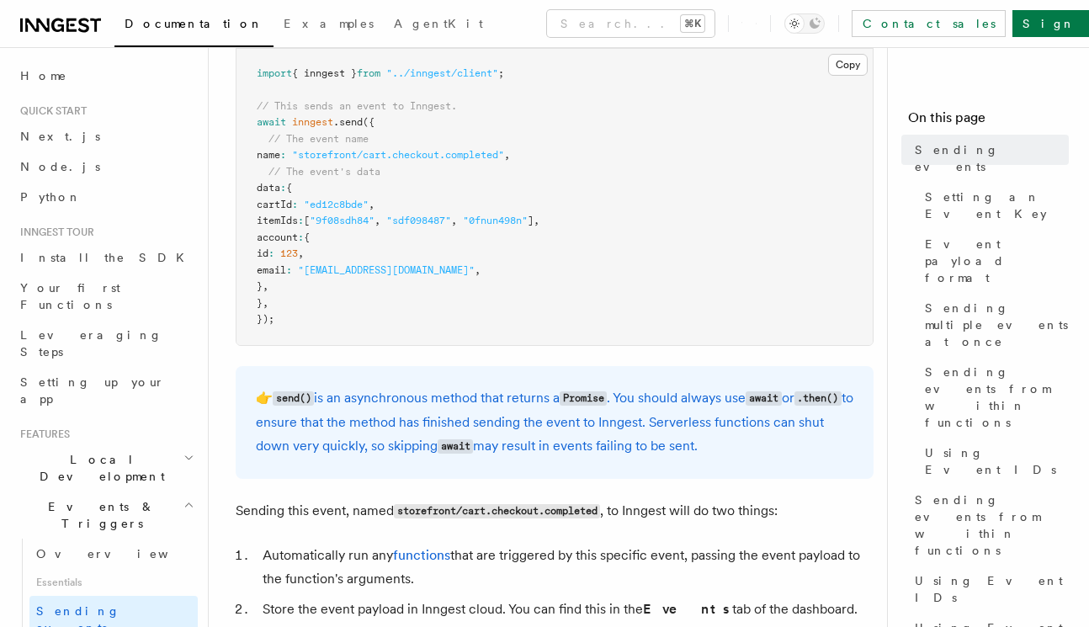
scroll to position [713, 0]
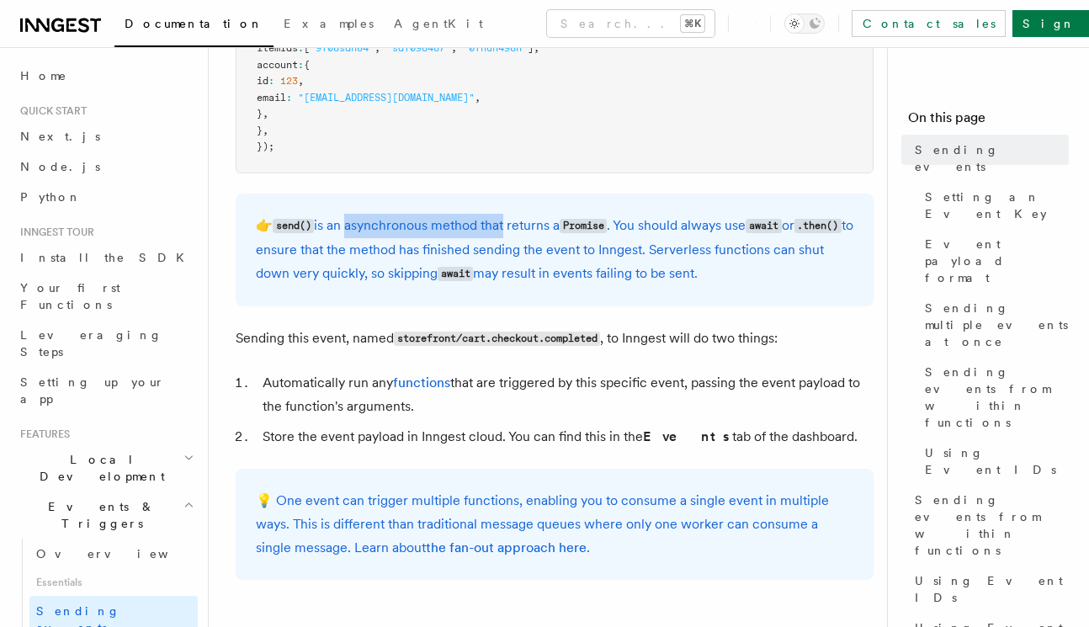
drag, startPoint x: 345, startPoint y: 223, endPoint x: 501, endPoint y: 225, distance: 155.6
click at [501, 225] on p "👉 send() is an asynchronous method that returns a Promise . You should always u…" at bounding box center [554, 250] width 597 height 72
drag, startPoint x: 501, startPoint y: 225, endPoint x: 477, endPoint y: 225, distance: 23.6
click at [501, 225] on p "👉 send() is an asynchronous method that returns a Promise . You should always u…" at bounding box center [554, 250] width 597 height 72
drag, startPoint x: 304, startPoint y: 223, endPoint x: 437, endPoint y: 225, distance: 133.8
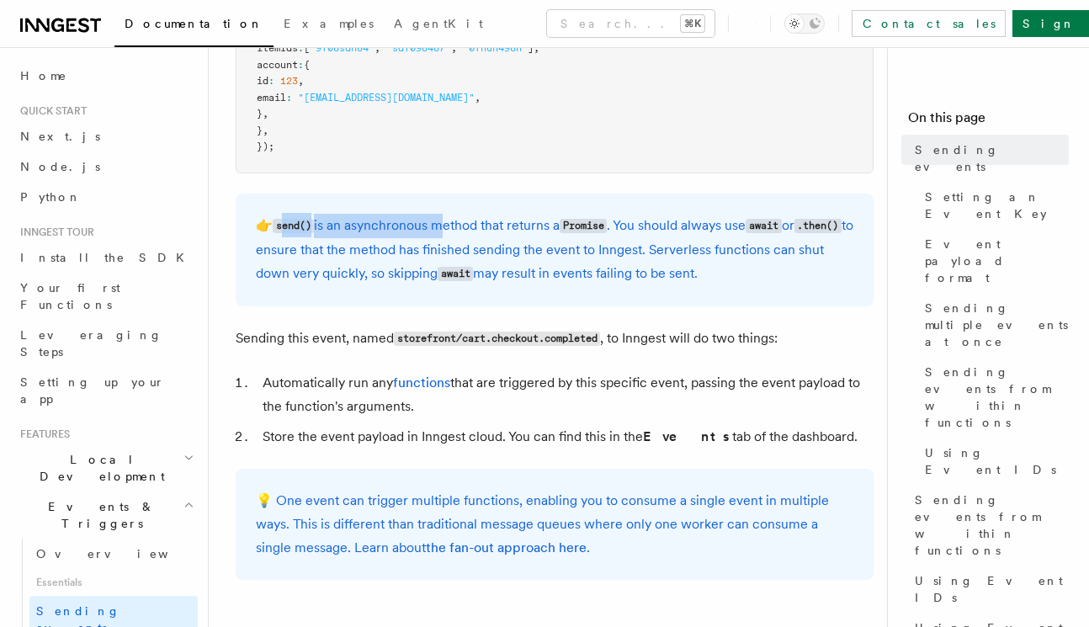
click at [437, 225] on p "👉 send() is an asynchronous method that returns a Promise . You should always u…" at bounding box center [554, 250] width 597 height 72
click at [524, 221] on p "👉 send() is an asynchronous method that returns a Promise . You should always u…" at bounding box center [554, 250] width 597 height 72
drag, startPoint x: 464, startPoint y: 222, endPoint x: 564, endPoint y: 225, distance: 99.3
click at [560, 225] on p "👉 send() is an asynchronous method that returns a Promise . You should always u…" at bounding box center [554, 250] width 597 height 72
drag, startPoint x: 570, startPoint y: 225, endPoint x: 621, endPoint y: 227, distance: 51.3
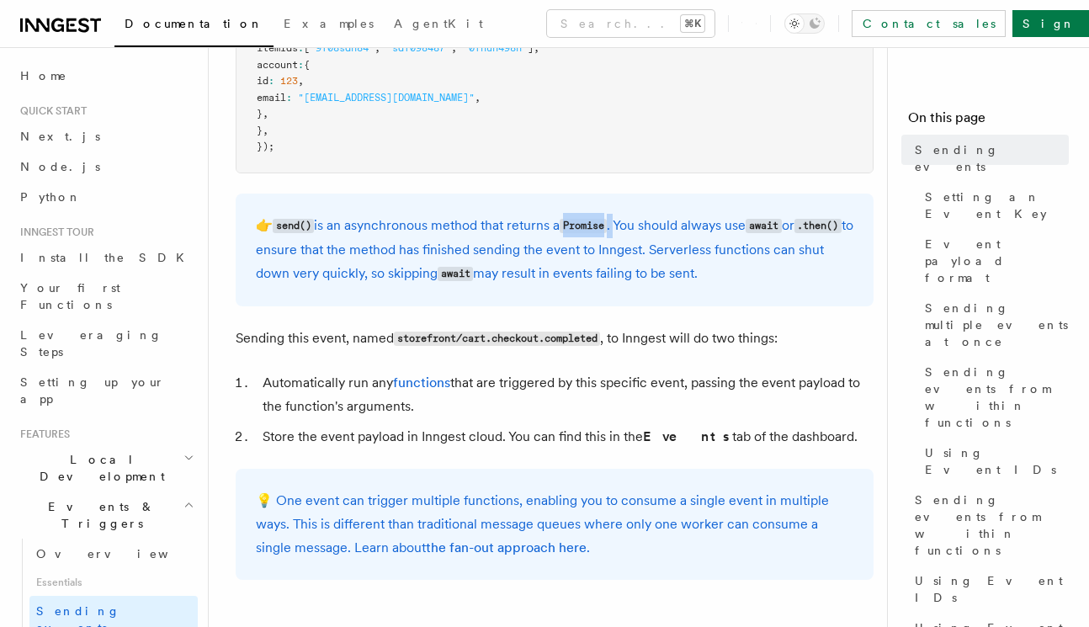
click at [620, 227] on p "👉 send() is an asynchronous method that returns a Promise . You should always u…" at bounding box center [554, 250] width 597 height 72
click at [619, 226] on p "👉 send() is an asynchronous method that returns a Promise . You should always u…" at bounding box center [554, 250] width 597 height 72
drag, startPoint x: 626, startPoint y: 225, endPoint x: 789, endPoint y: 217, distance: 163.4
click at [789, 217] on p "👉 send() is an asynchronous method that returns a Promise . You should always u…" at bounding box center [554, 250] width 597 height 72
click at [337, 278] on p "👉 send() is an asynchronous method that returns a Promise . You should always u…" at bounding box center [554, 250] width 597 height 72
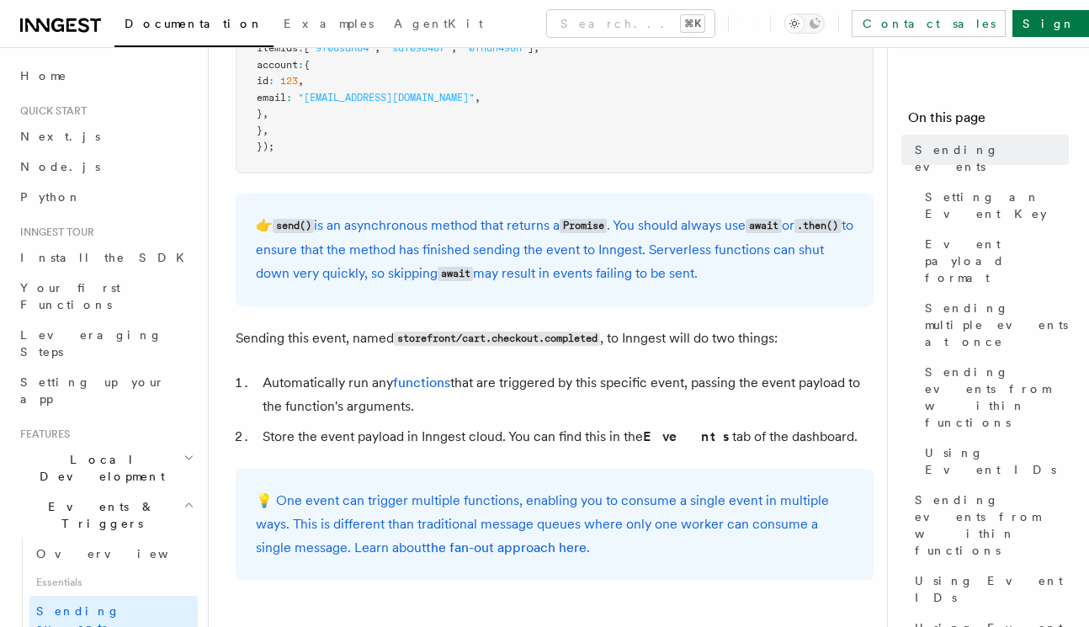
scroll to position [887, 0]
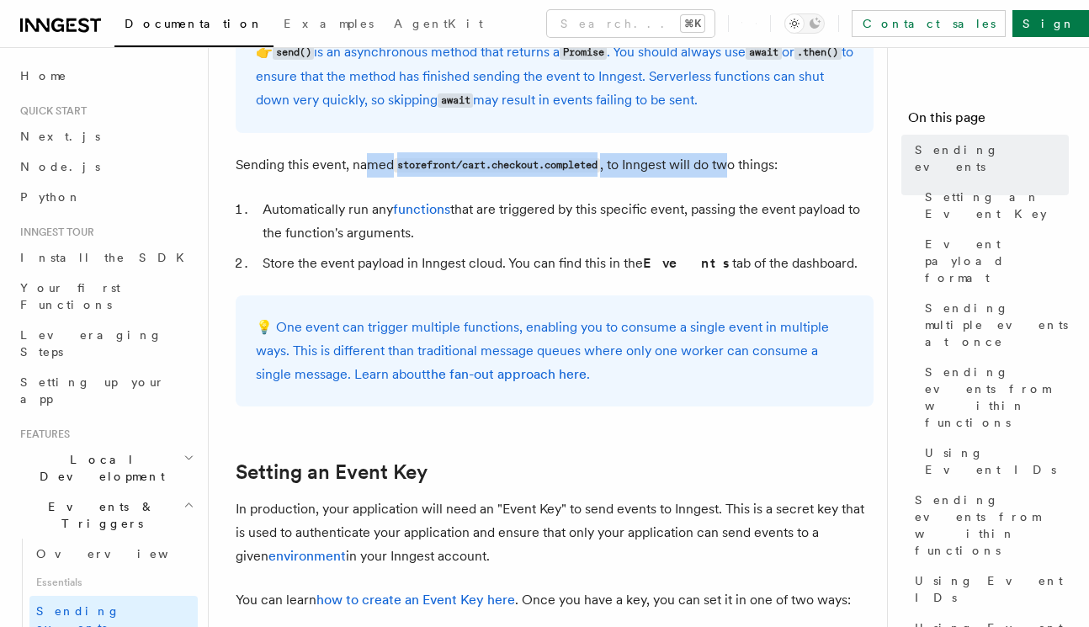
drag, startPoint x: 366, startPoint y: 167, endPoint x: 730, endPoint y: 173, distance: 364.3
click at [730, 173] on p "Sending this event, named storefront/cart.checkout.completed , to Inngest will …" at bounding box center [555, 165] width 638 height 24
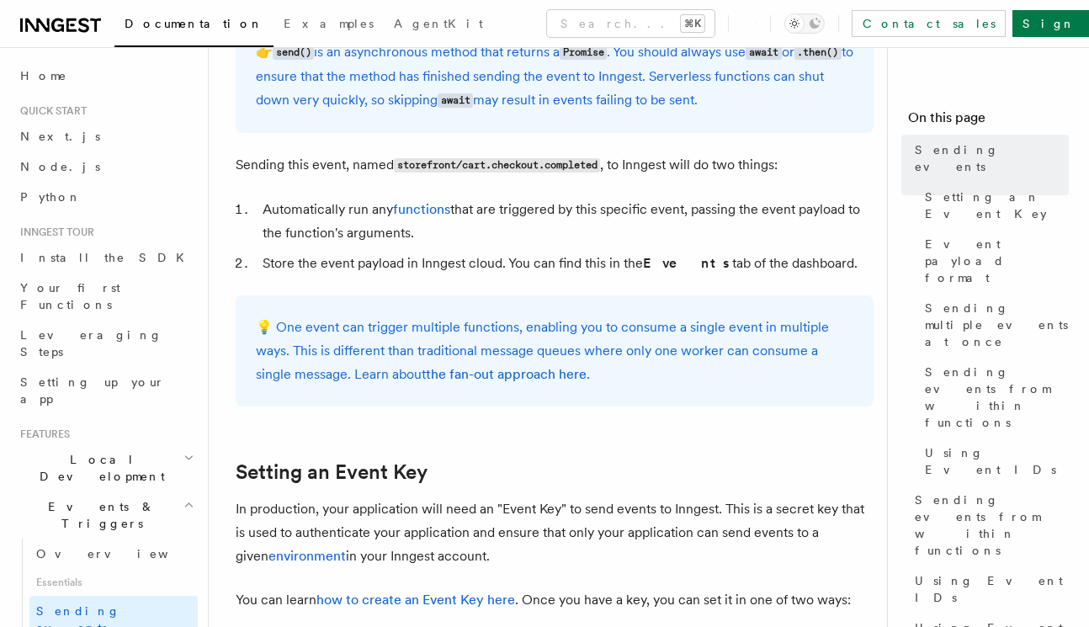
scroll to position [898, 0]
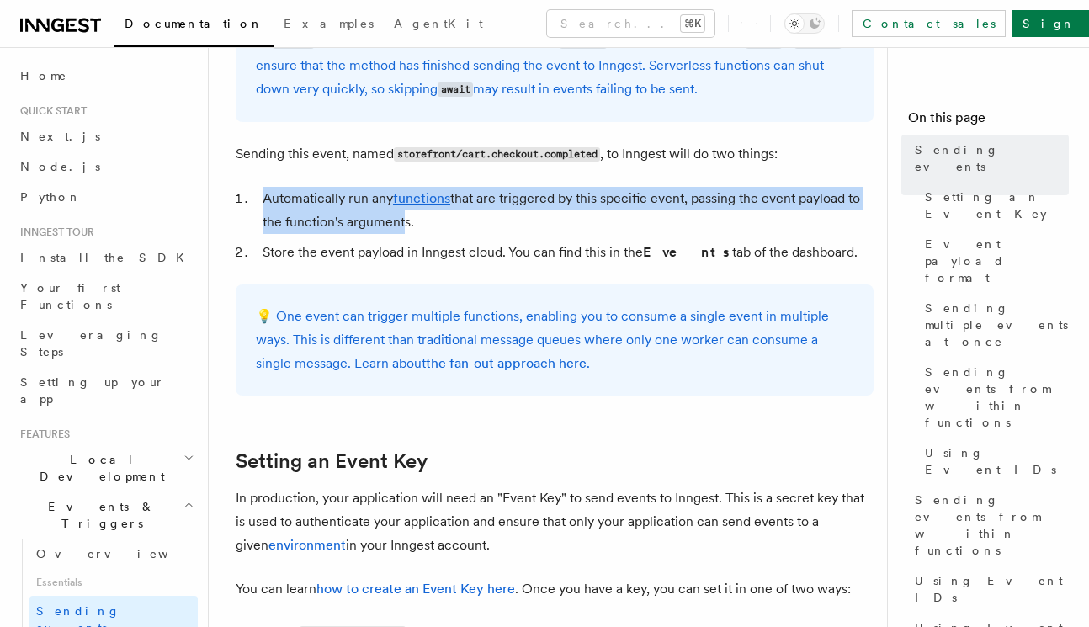
drag, startPoint x: 276, startPoint y: 201, endPoint x: 400, endPoint y: 213, distance: 124.2
click at [400, 213] on li "Automatically run any functions that are triggered by this specific event, pass…" at bounding box center [565, 210] width 616 height 47
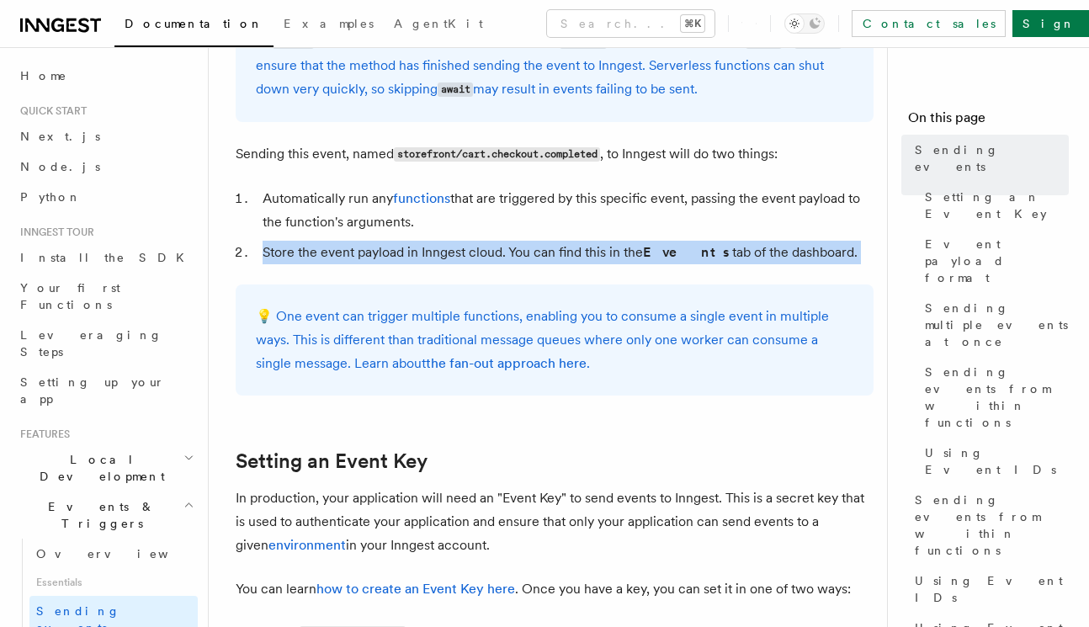
drag, startPoint x: 266, startPoint y: 252, endPoint x: 850, endPoint y: 270, distance: 584.9
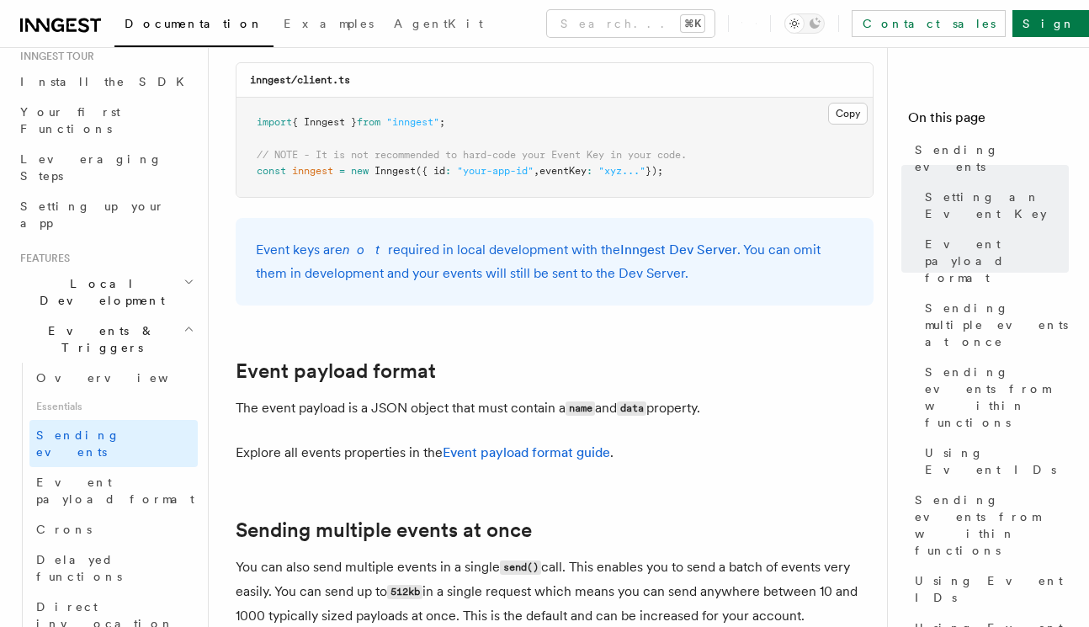
scroll to position [262, 0]
